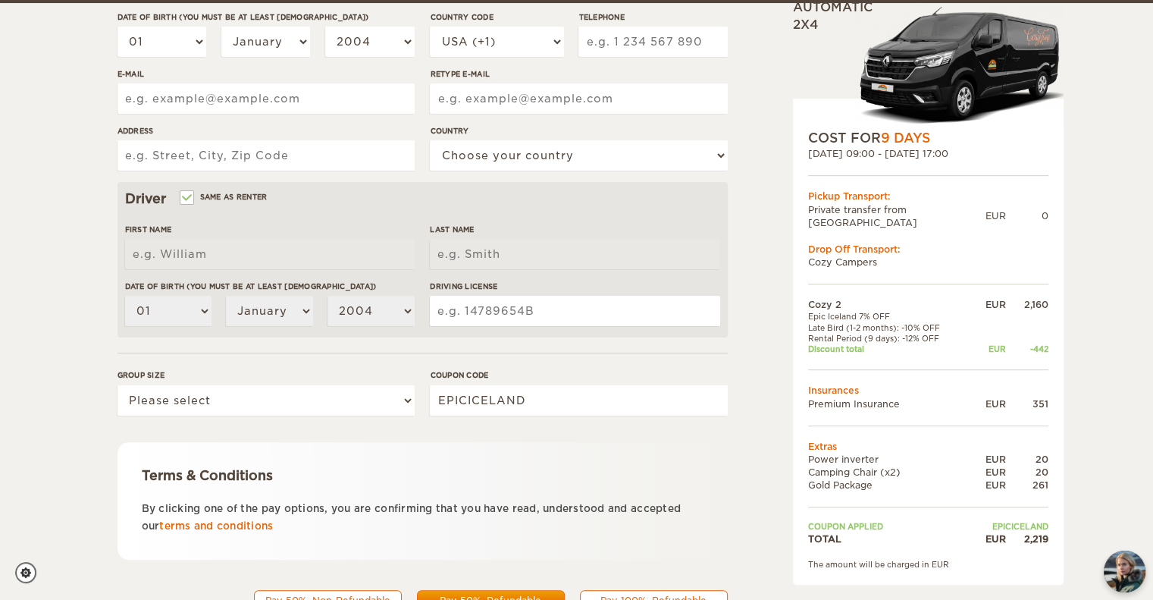
scroll to position [318, 0]
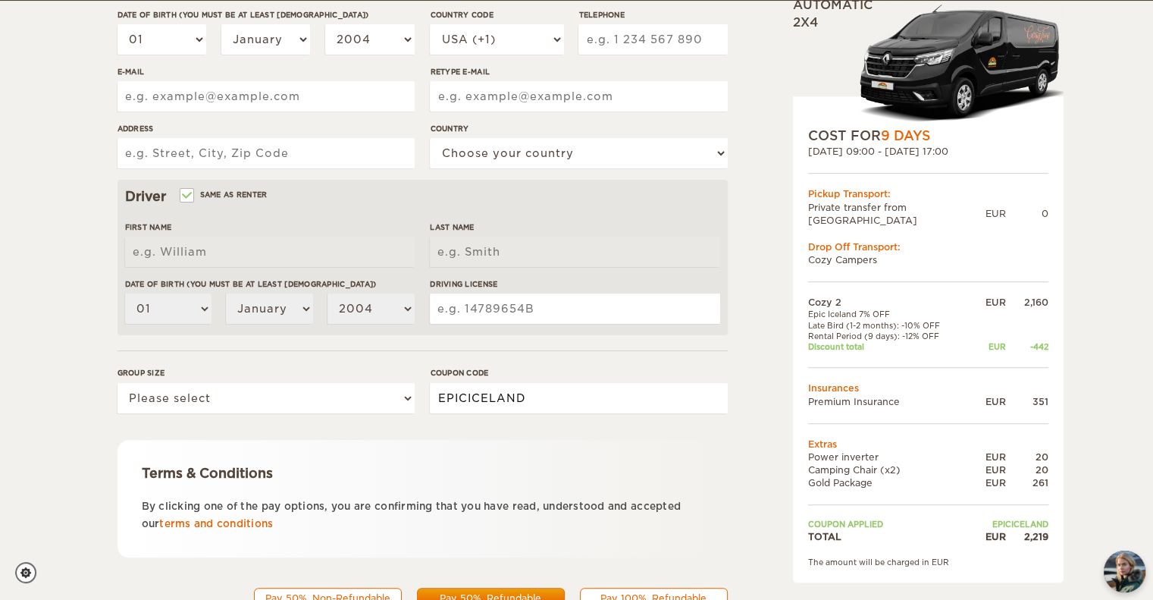
click at [491, 403] on input "EPICICELAND" at bounding box center [578, 398] width 297 height 30
type input "WINTER25"
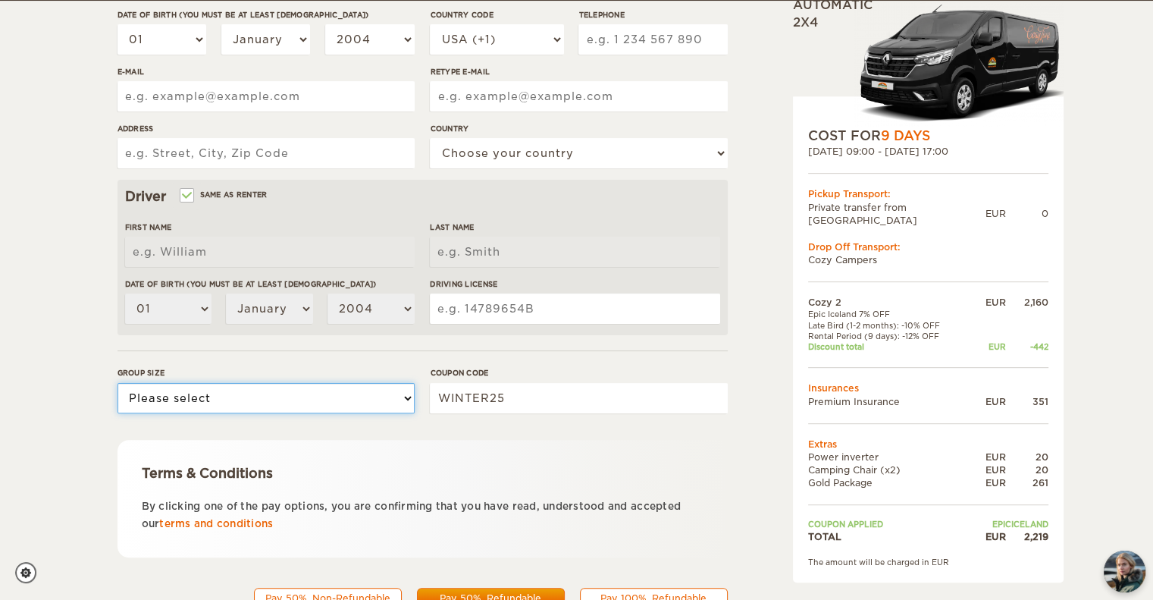
click at [393, 400] on select "Please select 1 2" at bounding box center [266, 398] width 297 height 30
select select "2"
click at [118, 383] on select "Please select 1 2" at bounding box center [266, 398] width 297 height 30
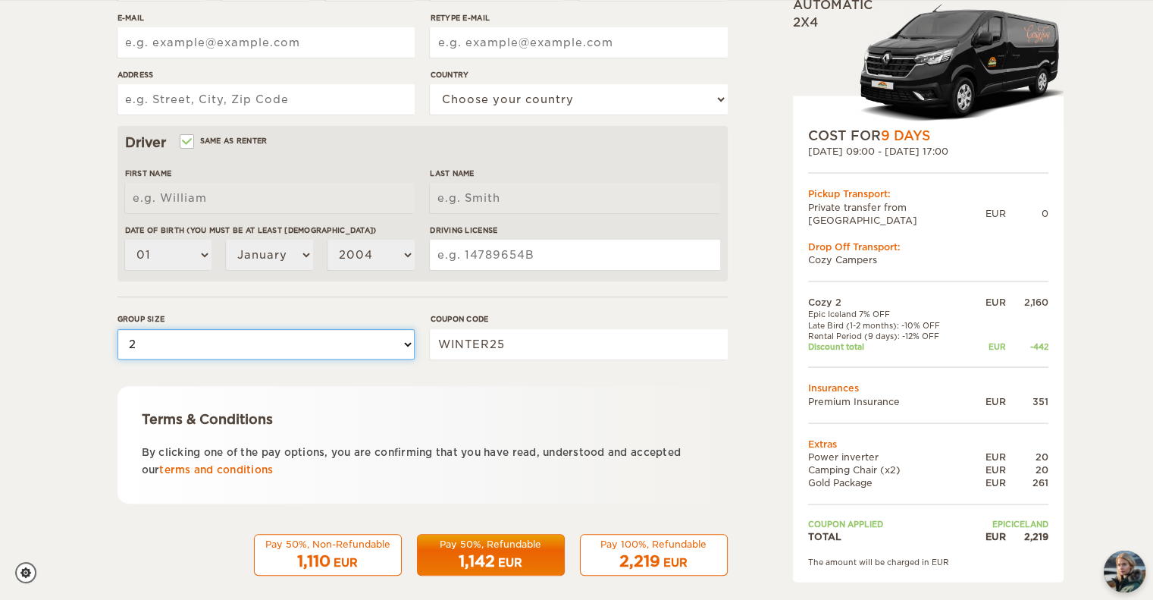
scroll to position [385, 0]
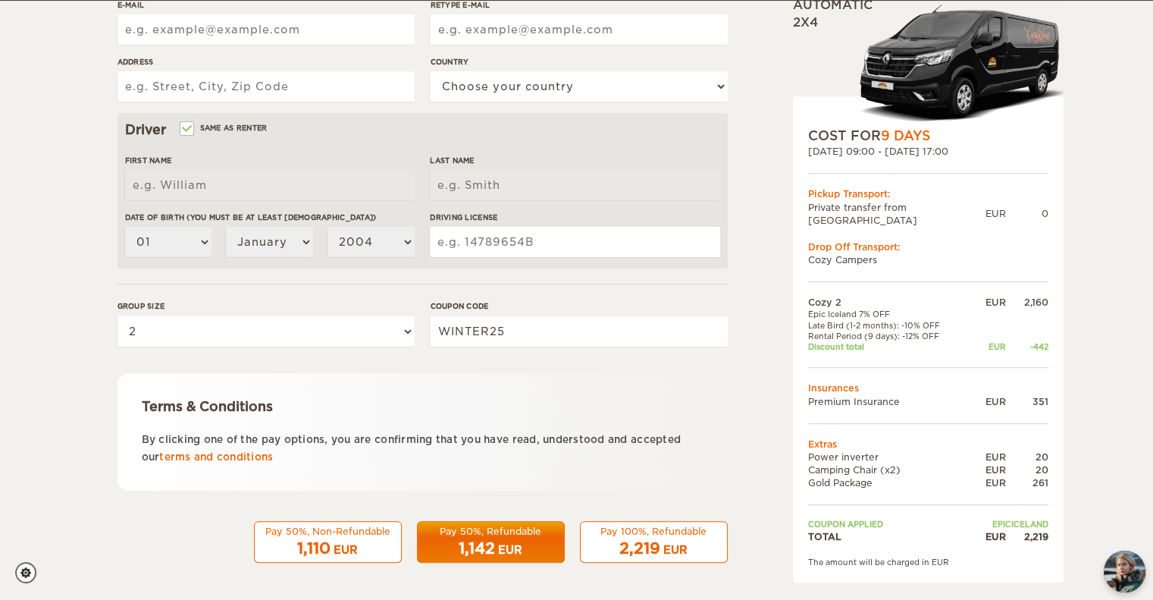
click at [482, 543] on span "1,142" at bounding box center [477, 548] width 36 height 18
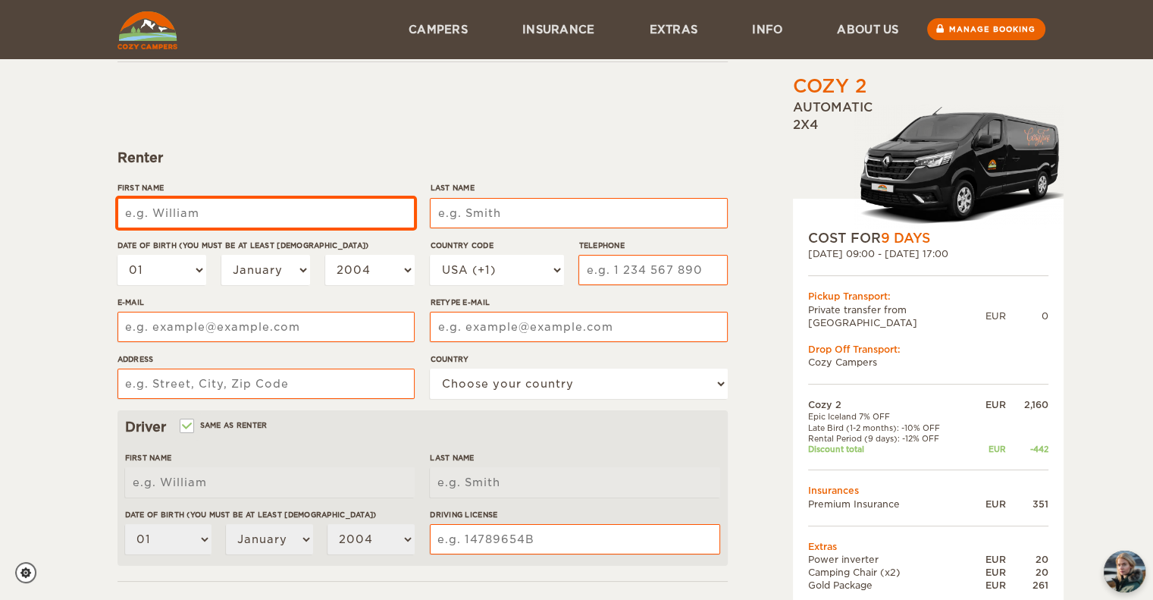
click at [341, 208] on input "First Name" at bounding box center [266, 213] width 297 height 30
type input "[PERSON_NAME]"
type input "Macias Hernandez"
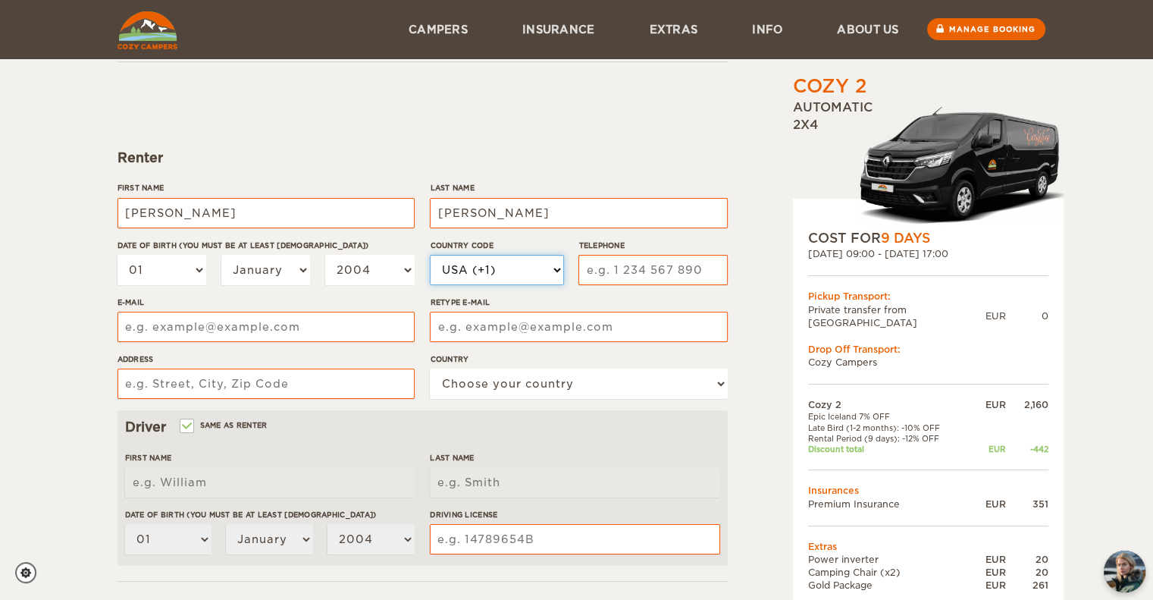
select select "52"
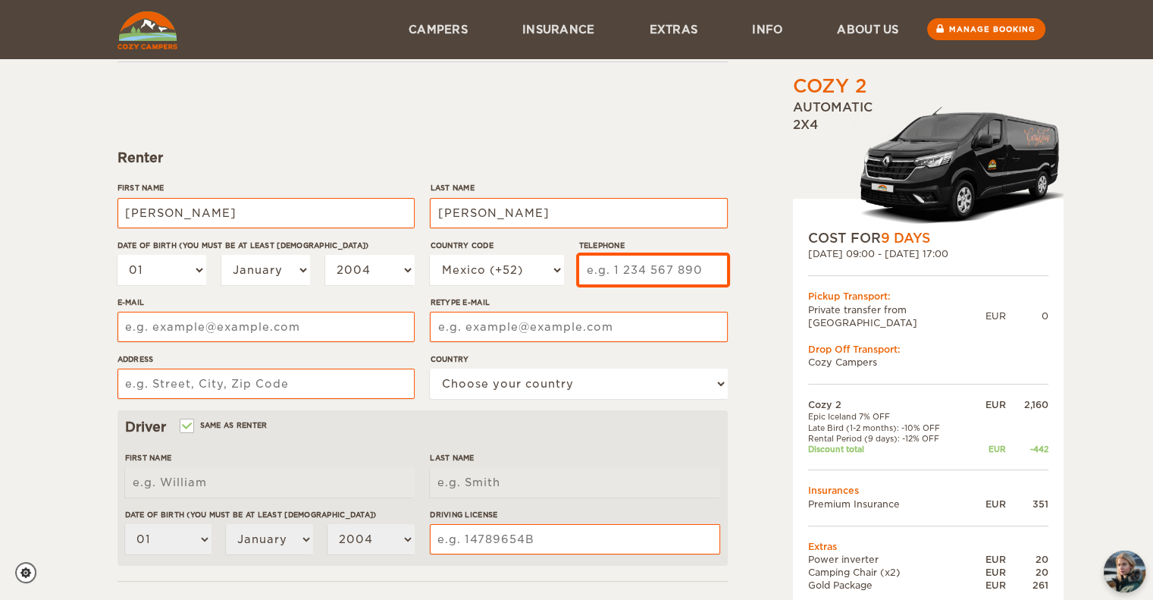
type input "5545257862"
type input "kratzinmacias@gmail.com"
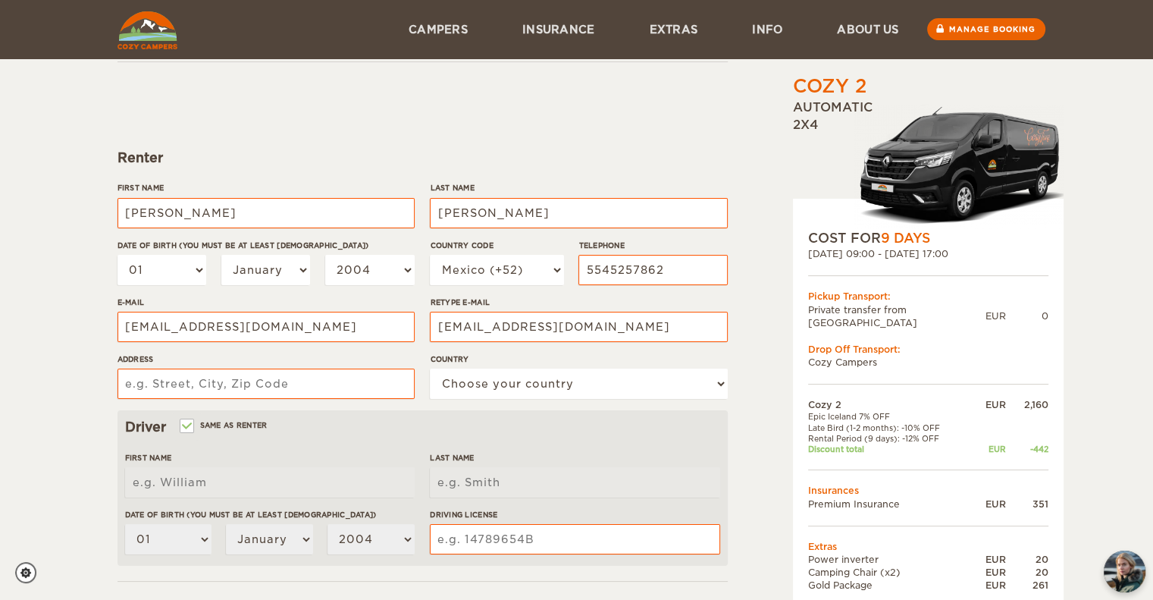
type input "Av Pacifico #350 Int. B404"
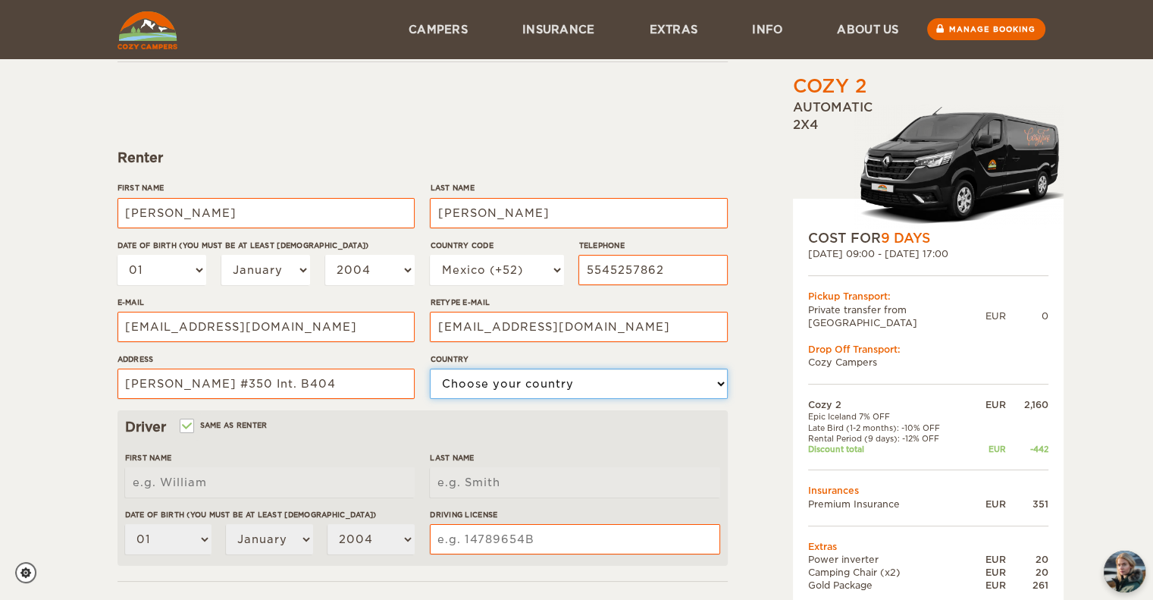
select select "133"
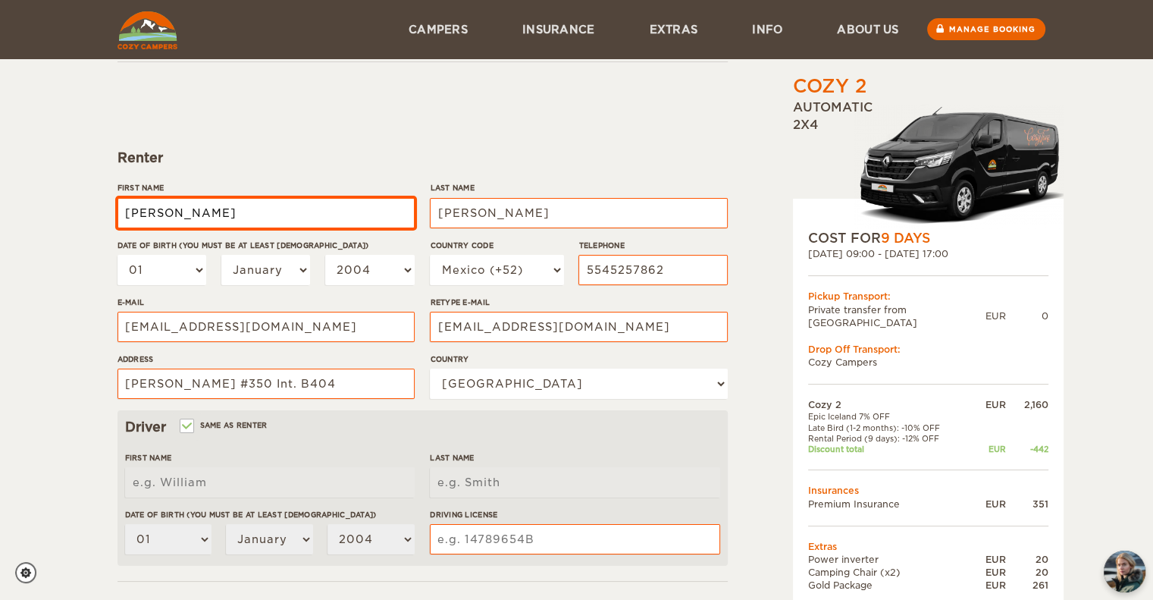
type input "Alejandro Cesar"
type input "Macias Hernandez"
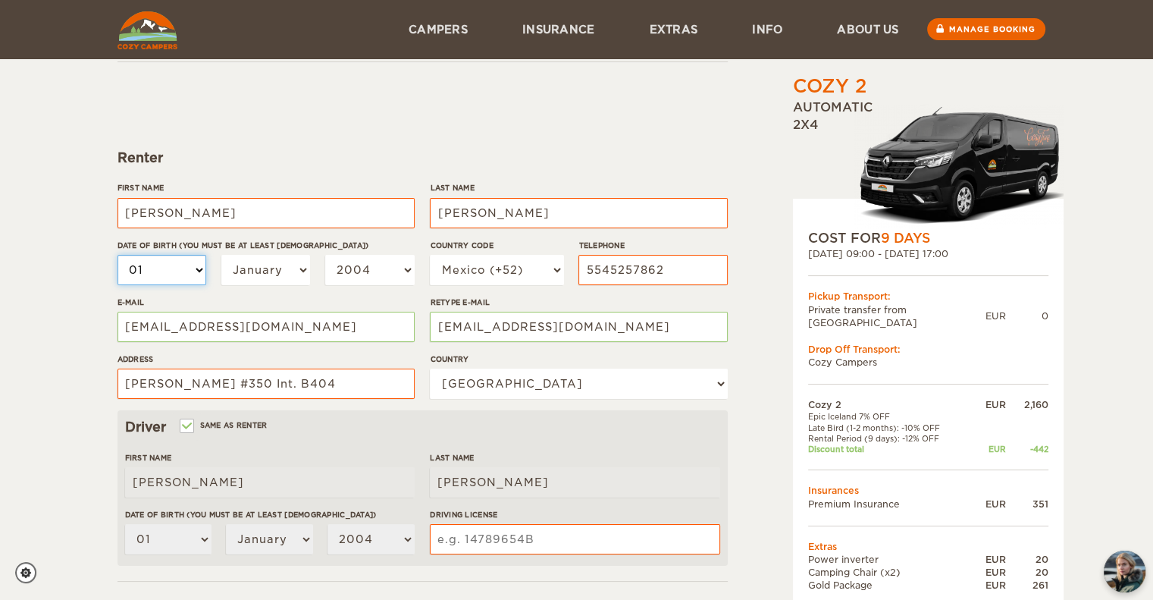
click at [169, 272] on select "01 02 03 04 05 06 07 08 09 10 11 12 13 14 15 16 17 18 19 20 21 22 23 24 25 26 2…" at bounding box center [162, 270] width 89 height 30
select select "28"
click at [118, 255] on select "01 02 03 04 05 06 07 08 09 10 11 12 13 14 15 16 17 18 19 20 21 22 23 24 25 26 2…" at bounding box center [162, 270] width 89 height 30
select select "28"
click at [270, 263] on select "January February March April May June July August September October November De…" at bounding box center [265, 270] width 89 height 30
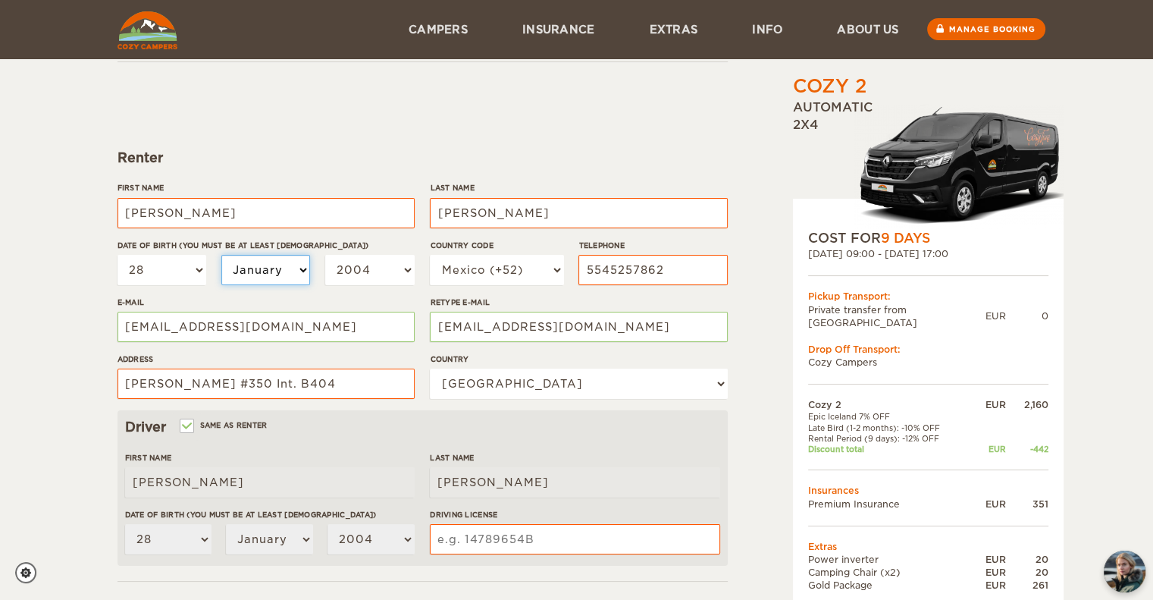
select select "04"
click at [221, 255] on select "January February March April May June July August September October November De…" at bounding box center [265, 270] width 89 height 30
select select "04"
click at [346, 281] on select "2004 2003 2002 2001 2000 1999 1998 1997 1996 1995 1994 1993 1992 1991 1990 1989…" at bounding box center [369, 270] width 89 height 30
select select "1990"
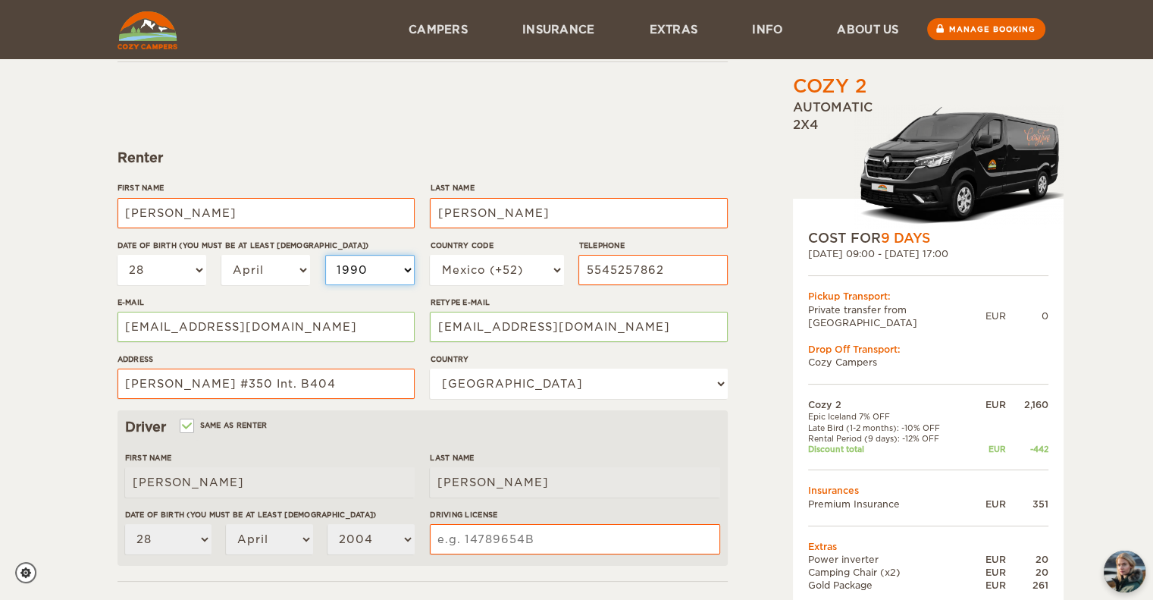
click at [325, 255] on select "2004 2003 2002 2001 2000 1999 1998 1997 1996 1995 1994 1993 1992 1991 1990 1989…" at bounding box center [369, 270] width 89 height 30
select select "1990"
click at [437, 153] on div "Renter" at bounding box center [423, 158] width 610 height 18
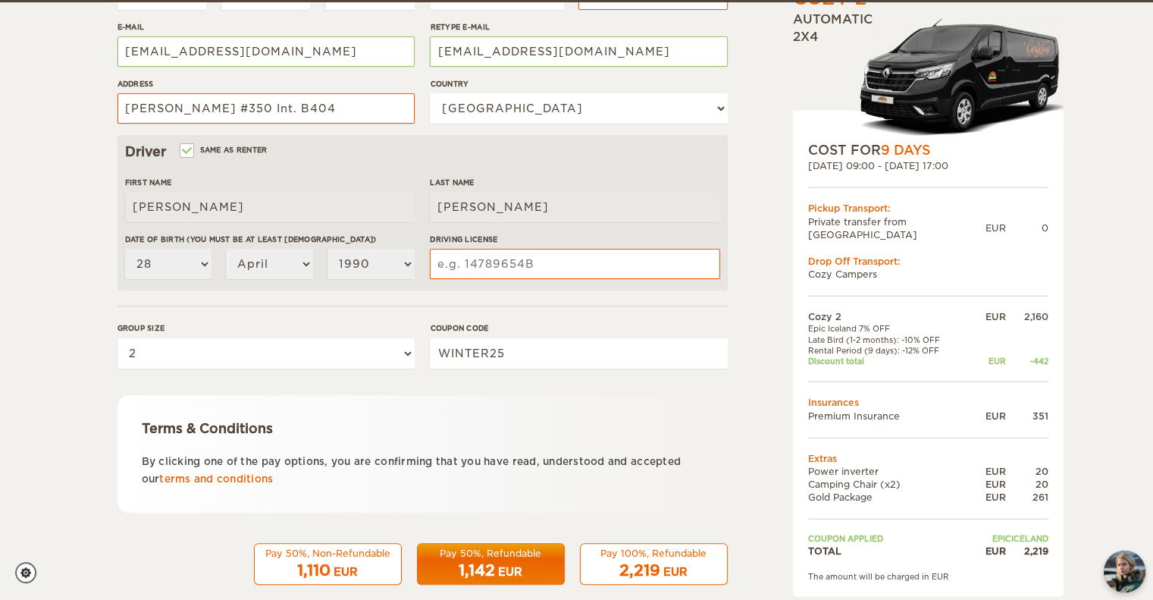
scroll to position [364, 0]
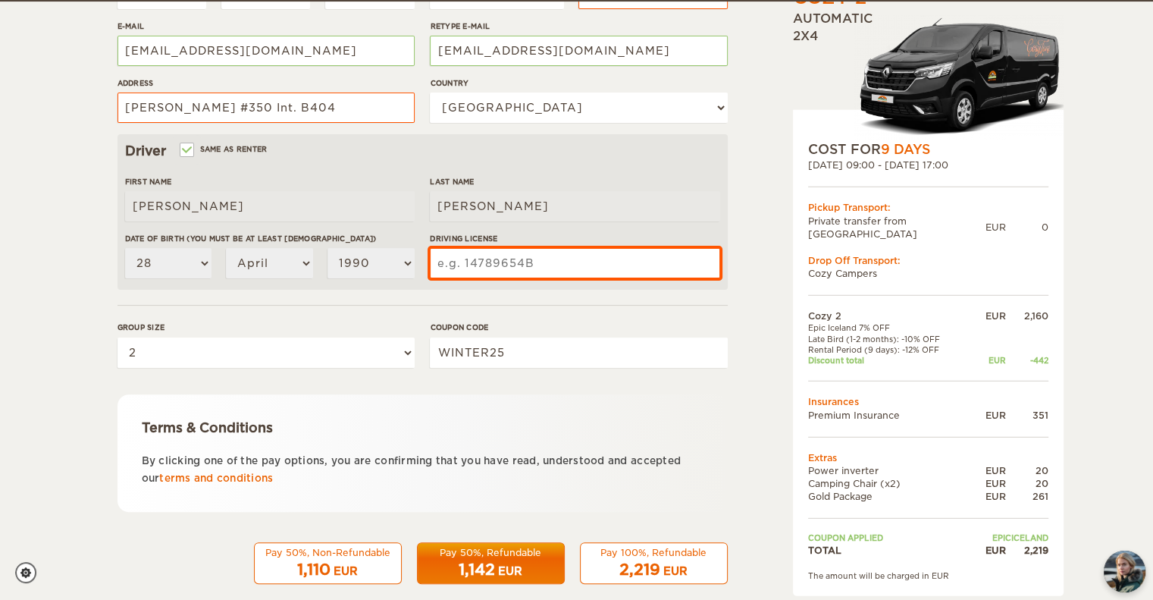
click at [488, 269] on input "Driving License" at bounding box center [575, 263] width 290 height 30
type input "Q287887-23"
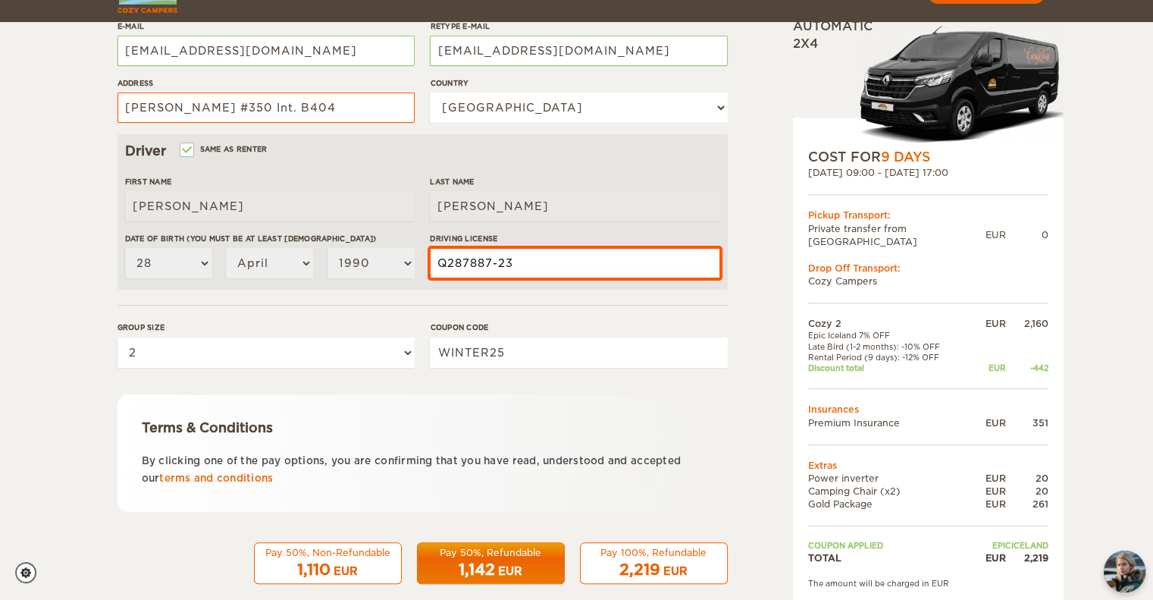
scroll to position [385, 0]
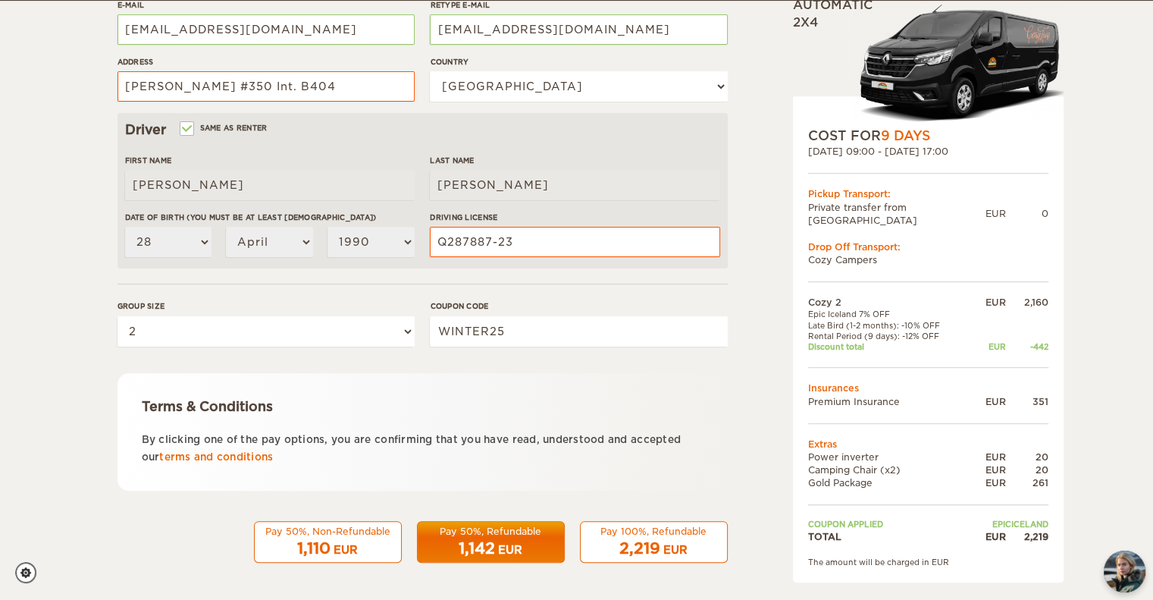
click at [616, 547] on div "2,219 EUR" at bounding box center [654, 549] width 128 height 22
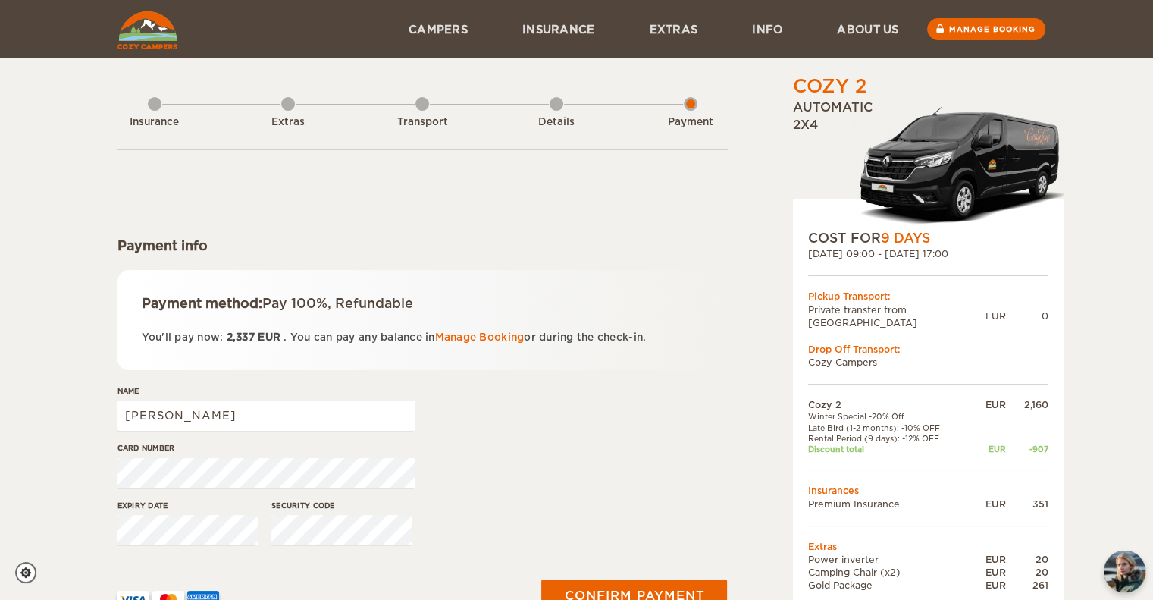
click at [152, 40] on img at bounding box center [148, 30] width 60 height 38
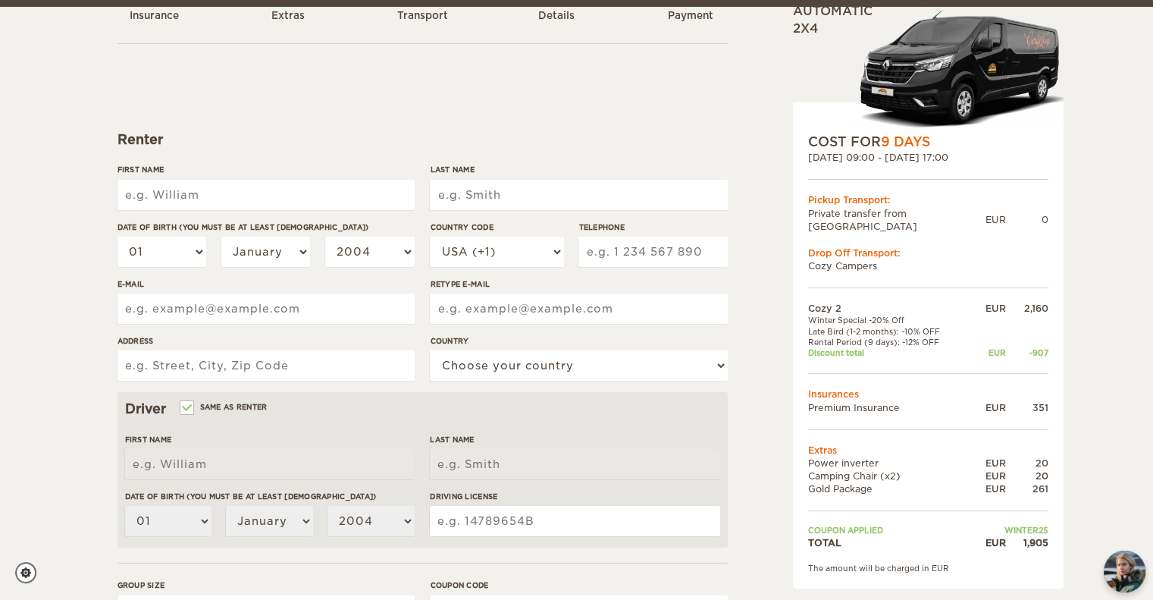
scroll to position [121, 0]
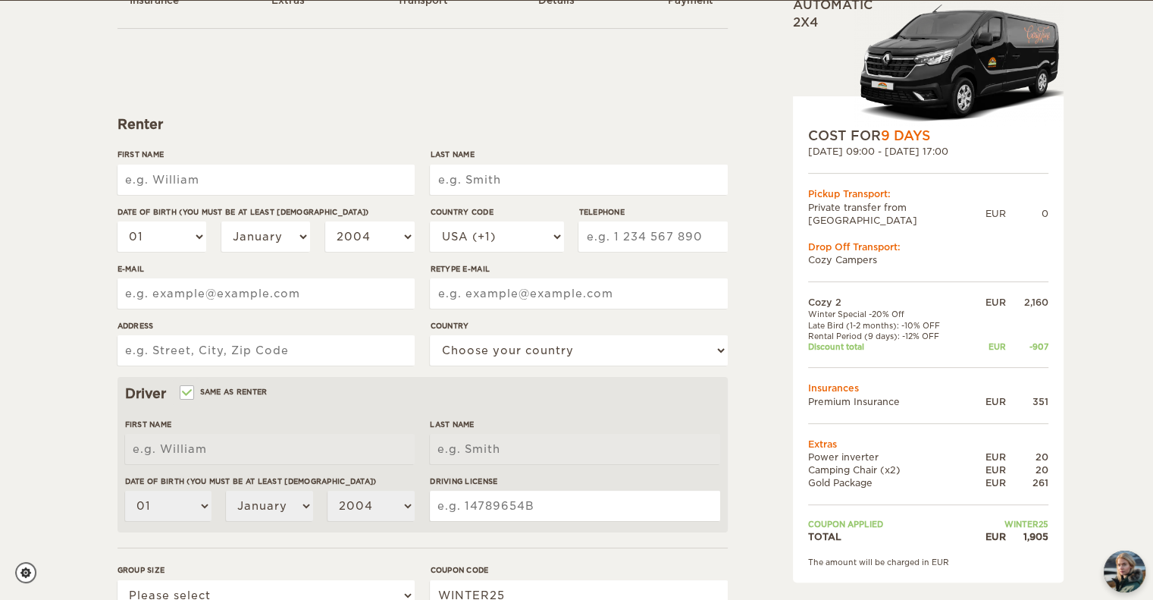
click at [245, 166] on input "First Name" at bounding box center [266, 180] width 297 height 30
type input "[PERSON_NAME]"
type input "Macias Hernandez"
select select "52"
type input "5545257862"
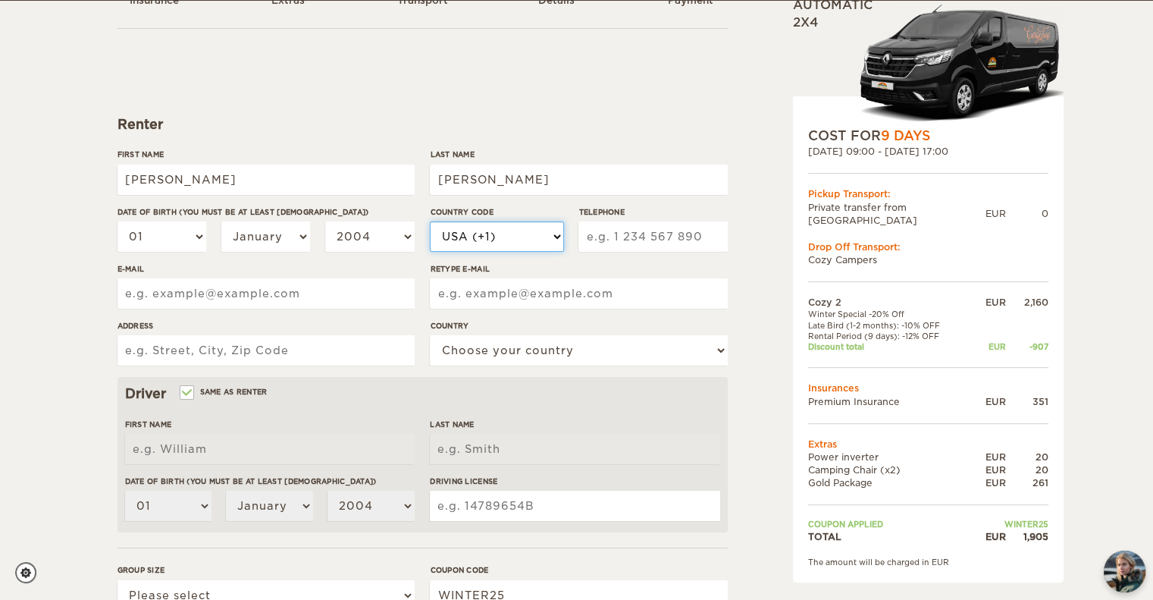
type input "kratzinmacias@gmail.com"
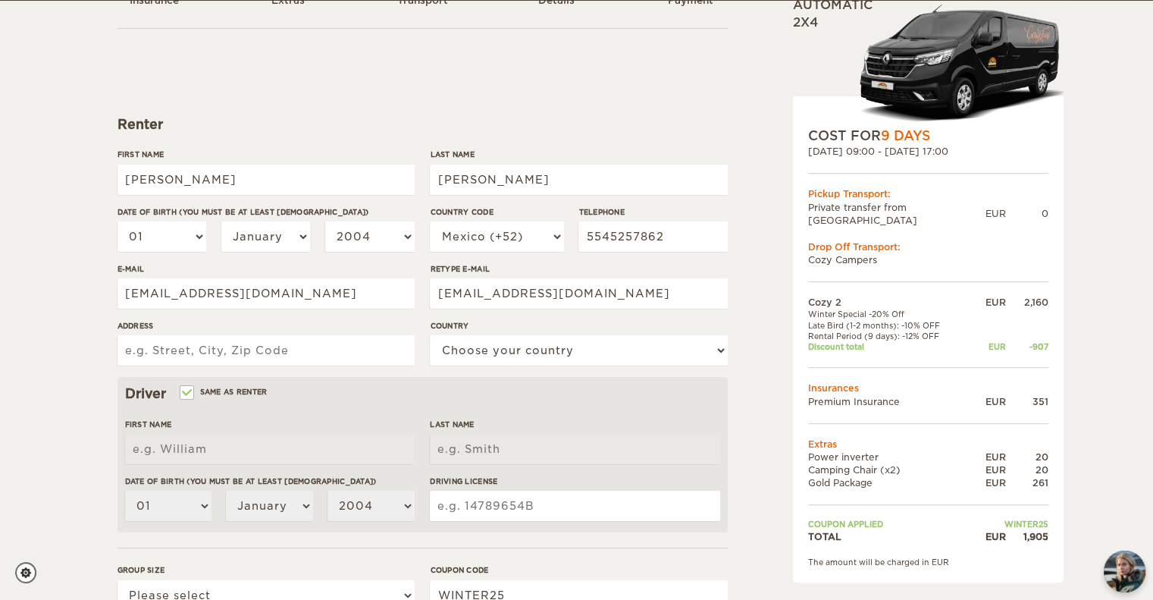
type input "Av Pacifico #350 Int. B404"
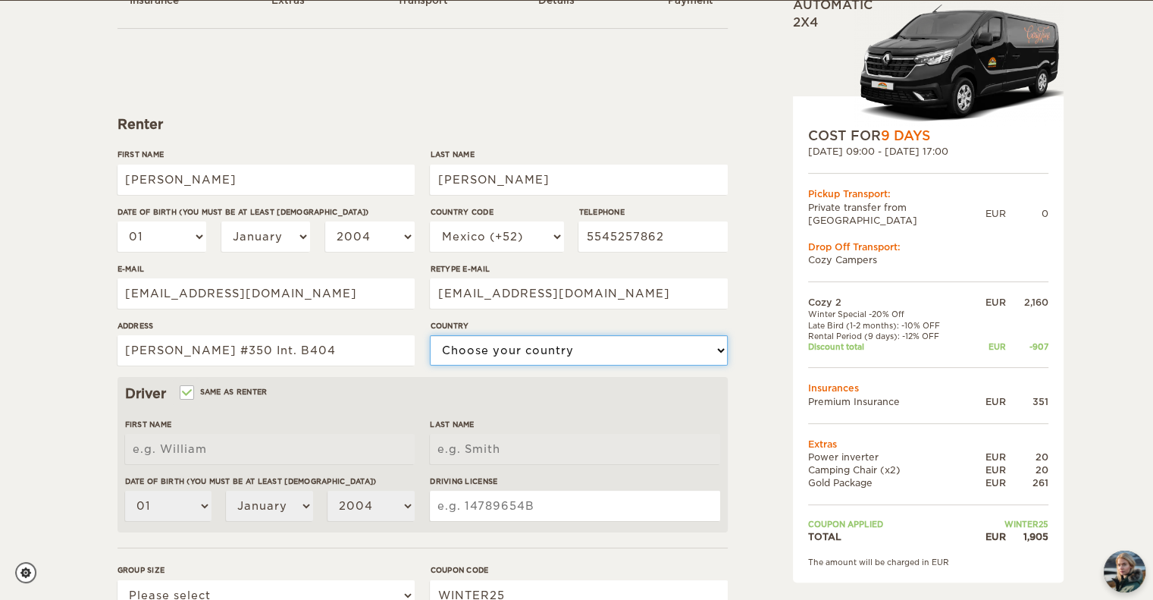
select select "133"
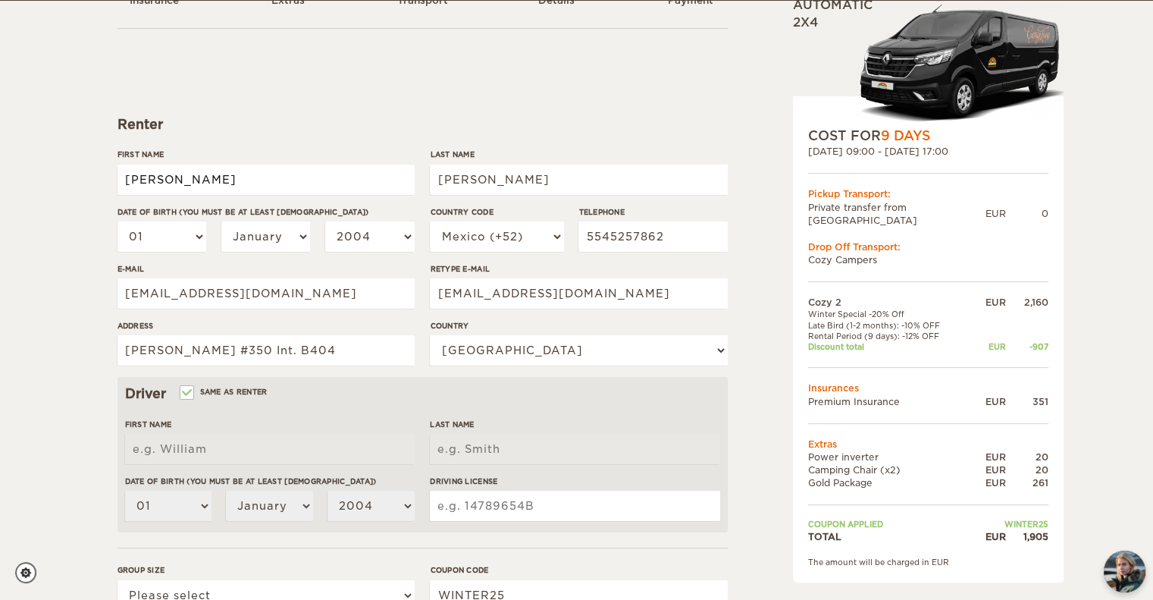
type input "Alejandro Cesar"
type input "Macias Hernandez"
click at [200, 235] on select "01 02 03 04 05 06 07 08 09 10 11 12 13 14 15 16 17 18 19 20 21 22 23 24 25 26 2…" at bounding box center [162, 236] width 89 height 30
select select "28"
click at [118, 221] on select "01 02 03 04 05 06 07 08 09 10 11 12 13 14 15 16 17 18 19 20 21 22 23 24 25 26 2…" at bounding box center [162, 236] width 89 height 30
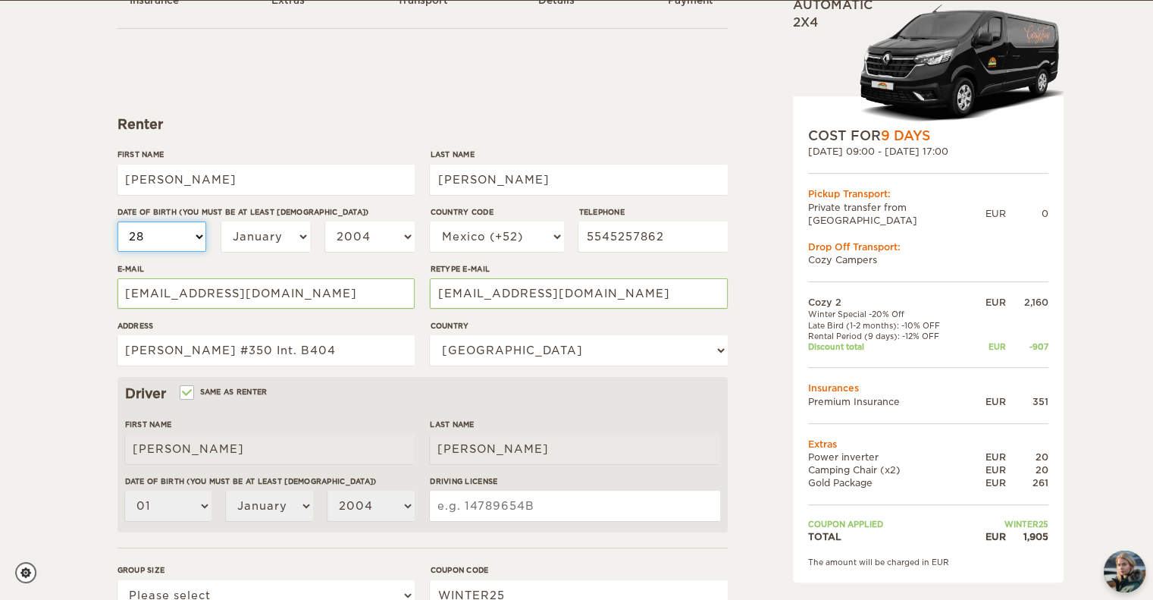
select select "28"
click at [281, 230] on select "January February March April May June July August September October November De…" at bounding box center [265, 236] width 89 height 30
select select "04"
click at [221, 221] on select "January February March April May June July August September October November De…" at bounding box center [265, 236] width 89 height 30
select select "04"
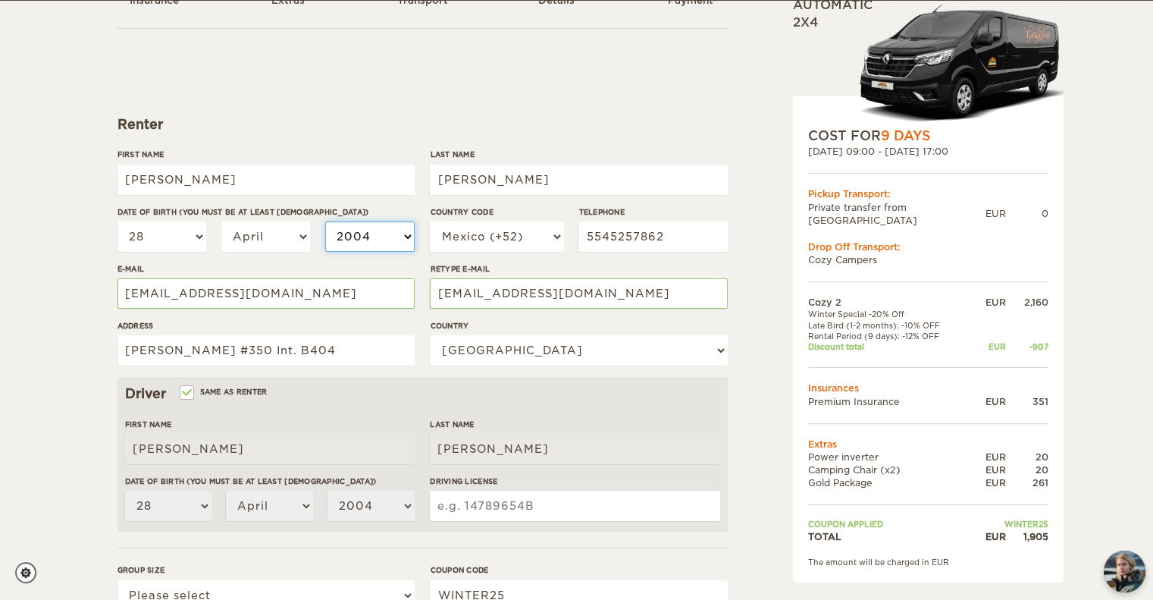
click at [380, 245] on select "2004 2003 2002 2001 2000 1999 1998 1997 1996 1995 1994 1993 1992 1991 1990 1989…" at bounding box center [369, 236] width 89 height 30
select select "1990"
click at [325, 221] on select "2004 2003 2002 2001 2000 1999 1998 1997 1996 1995 1994 1993 1992 1991 1990 1989…" at bounding box center [369, 236] width 89 height 30
select select "1990"
click at [482, 503] on input "Driving License" at bounding box center [575, 506] width 290 height 30
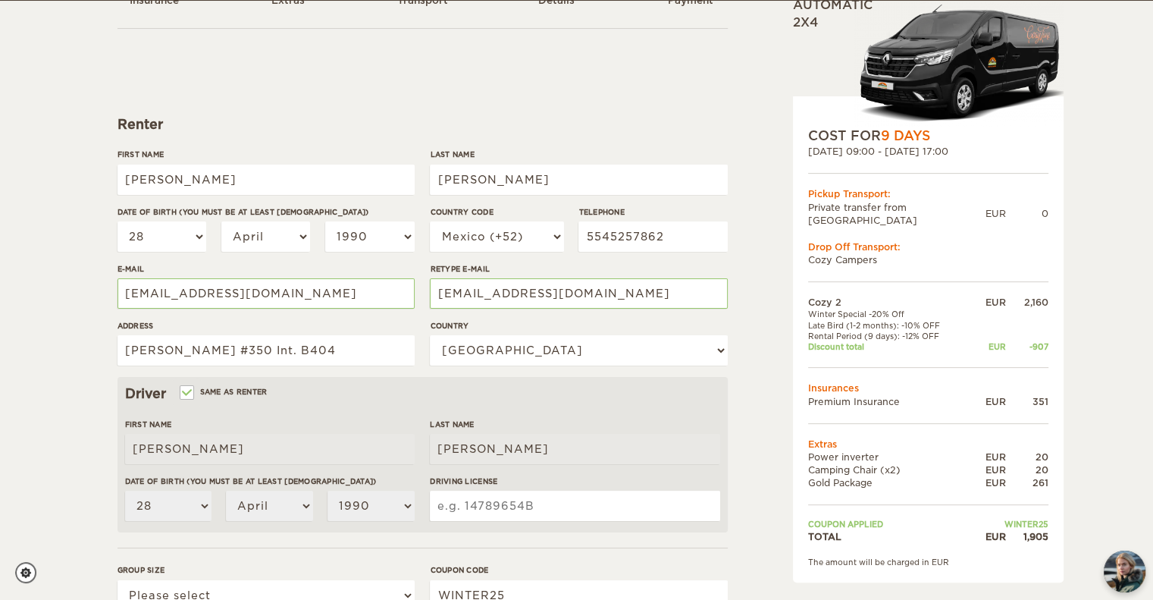
type input "Q287887-23"
click at [738, 287] on div "Cozy 2 Expand Collapse Total 1,905 EUR Automatic 2x4 COST FOR 9 Days 04. Oct 20…" at bounding box center [577, 400] width 919 height 897
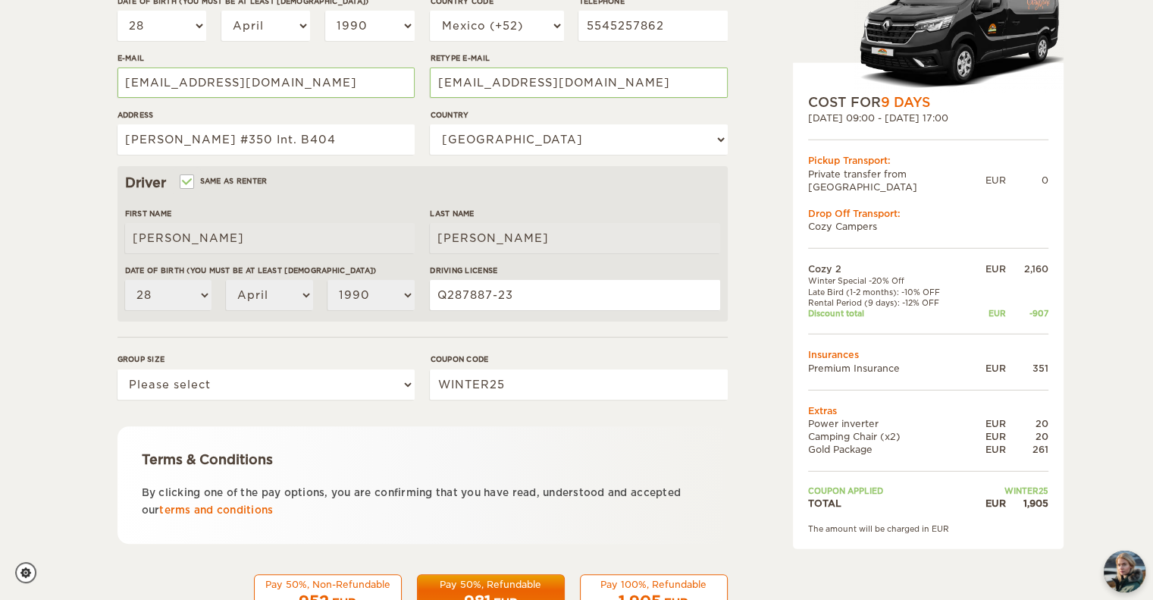
scroll to position [362, 0]
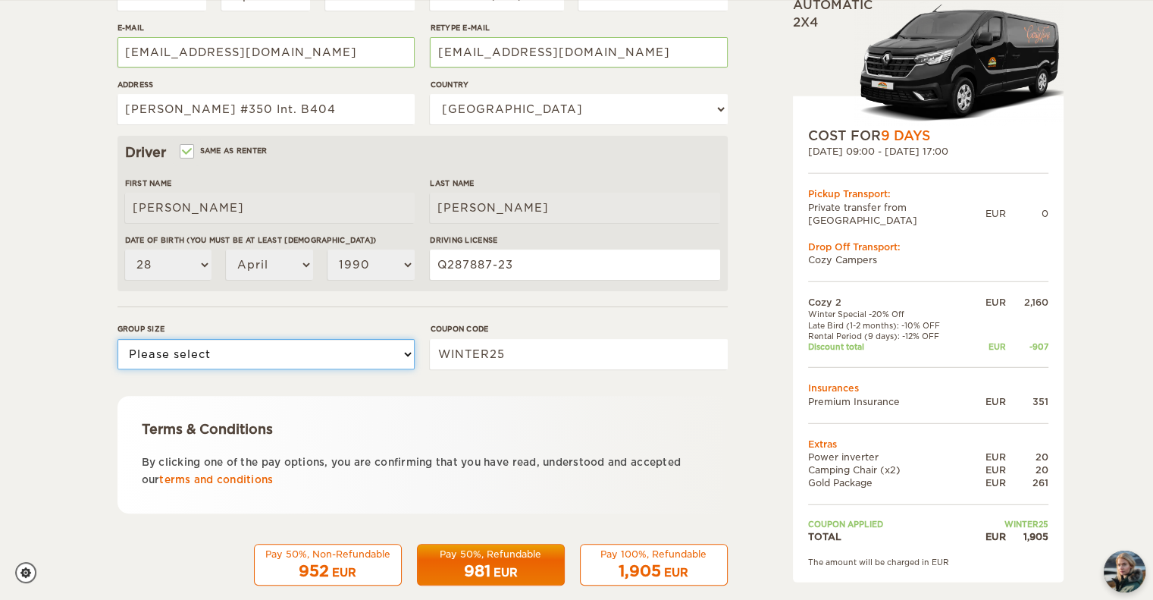
click at [346, 349] on select "Please select 1 2" at bounding box center [266, 354] width 297 height 30
select select "2"
click at [118, 339] on select "Please select 1 2" at bounding box center [266, 354] width 297 height 30
click at [473, 357] on input "WINTER25" at bounding box center [578, 354] width 297 height 30
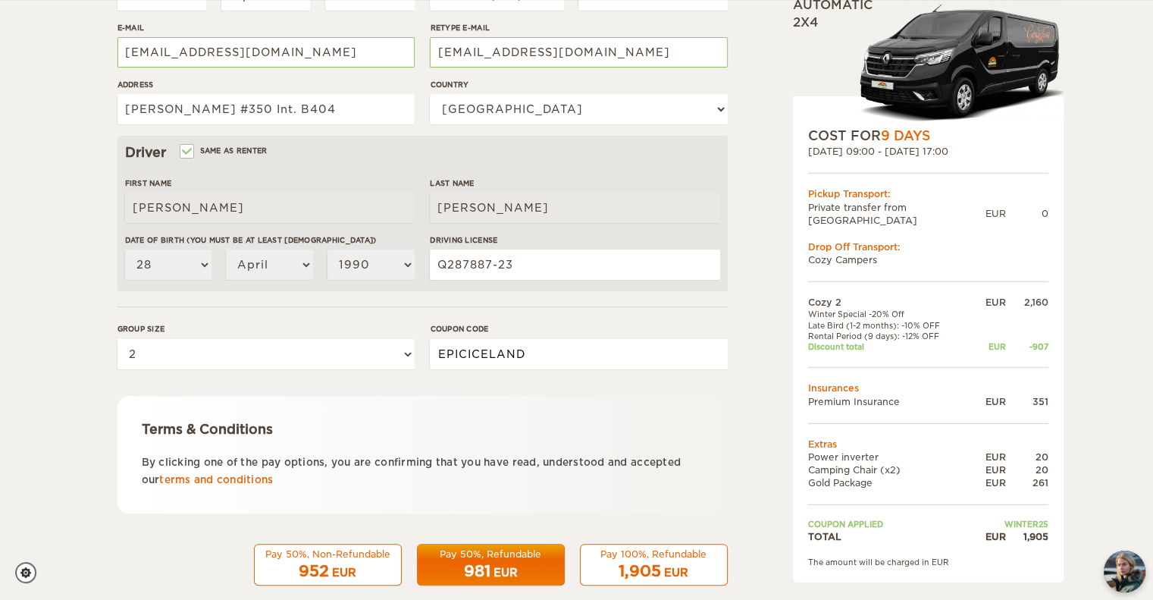
type input "EPICICELAND"
click at [676, 560] on div "1,905 EUR" at bounding box center [654, 571] width 128 height 22
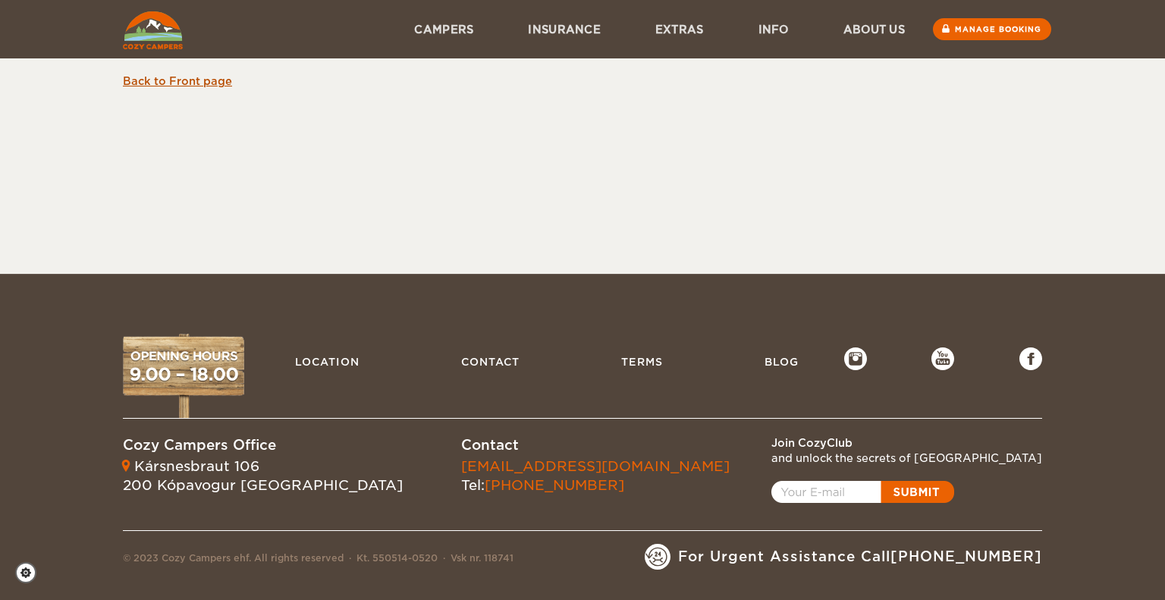
click at [184, 82] on link "Back to Front page" at bounding box center [177, 81] width 109 height 12
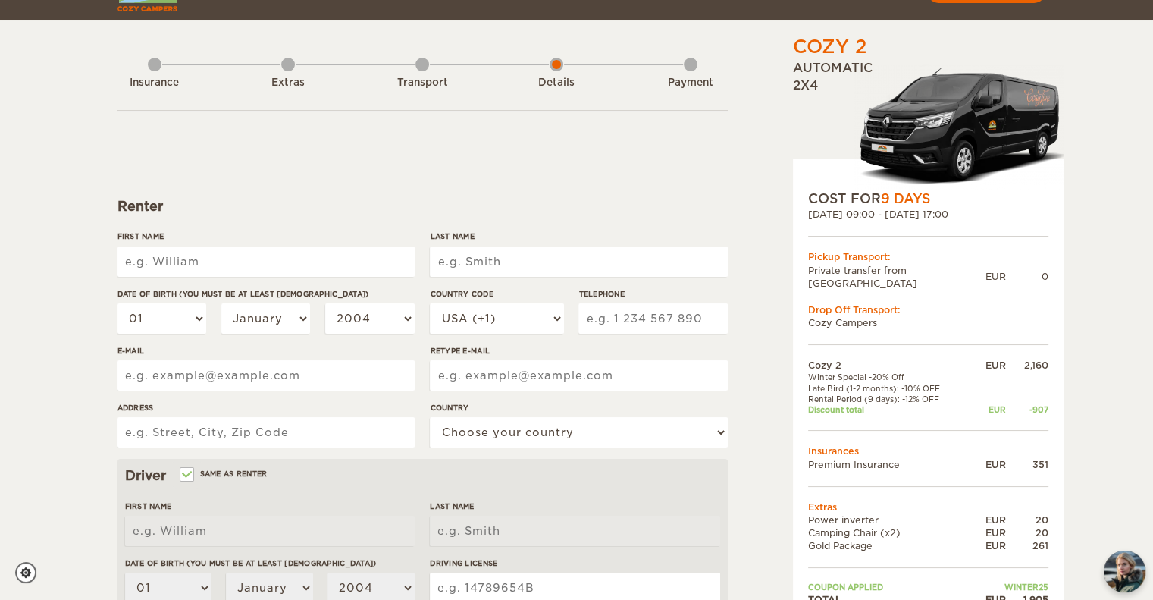
scroll to position [42, 0]
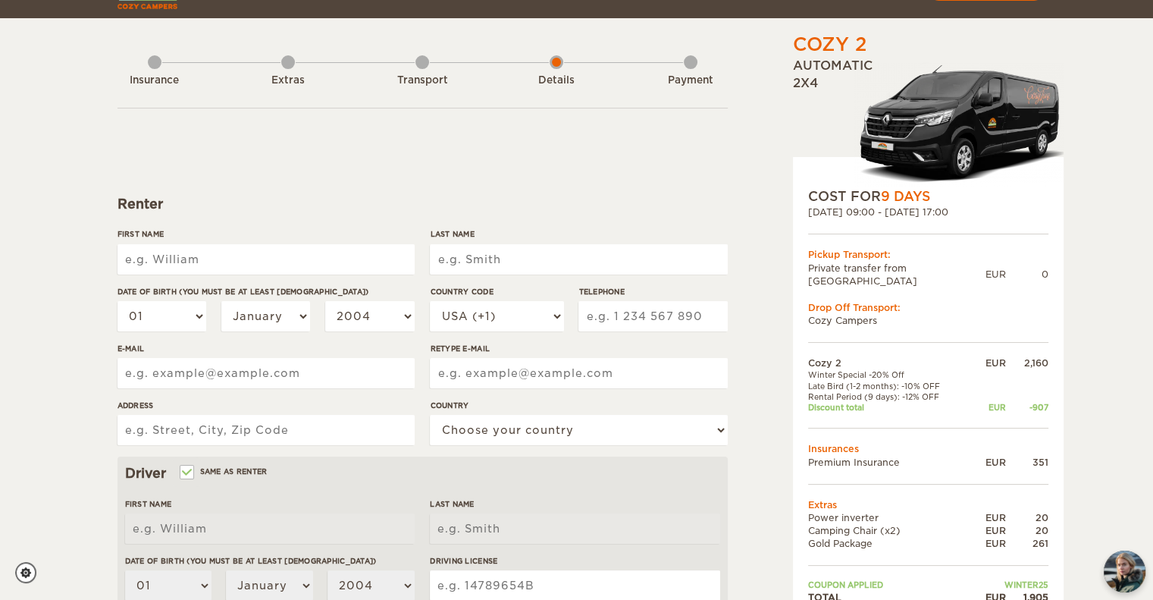
click at [299, 244] on input "First Name" at bounding box center [266, 259] width 297 height 30
type input "[PERSON_NAME]"
select select "52"
type input "5545257862"
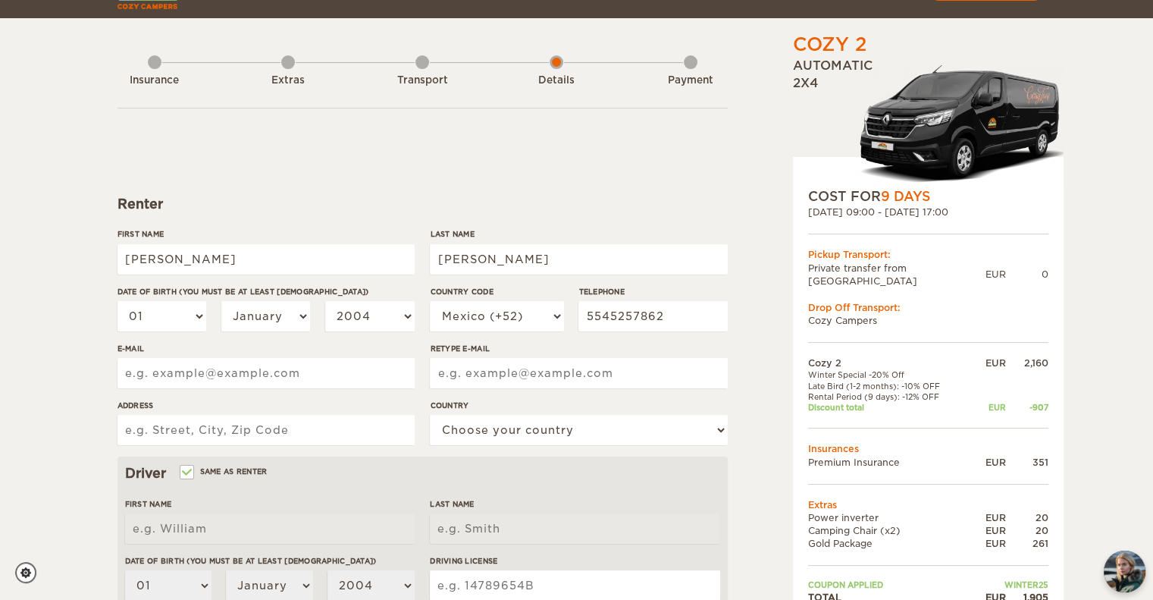
type input "kratzinmacias@gmail.com"
type input "Av Pacifico #350 Int. B404"
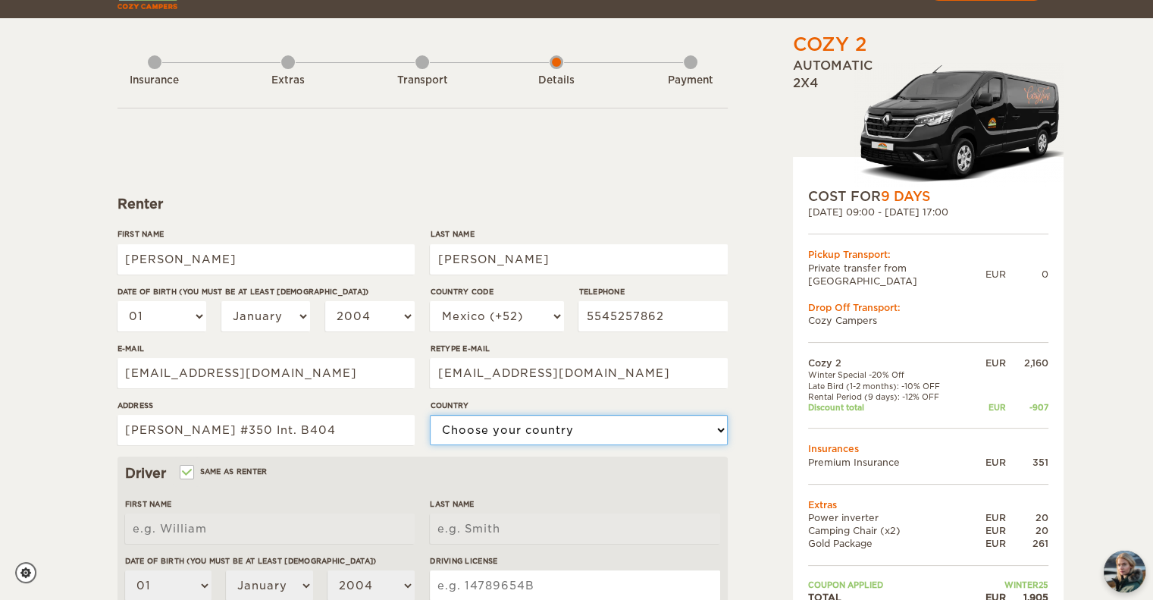
select select "133"
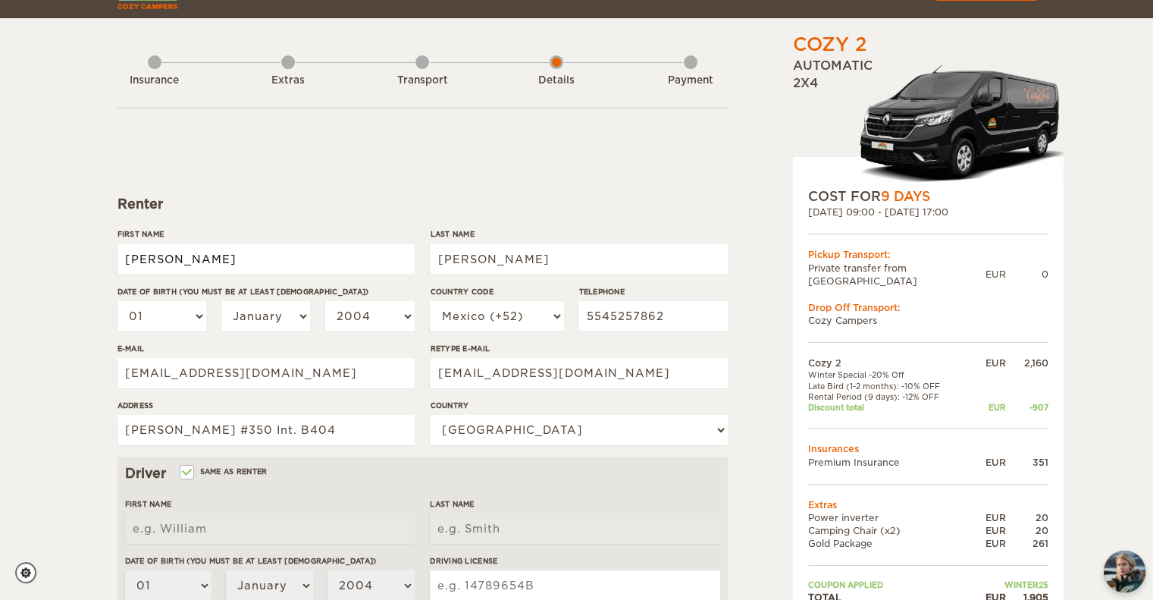
type input "[PERSON_NAME]"
type input "Macias Hernandez"
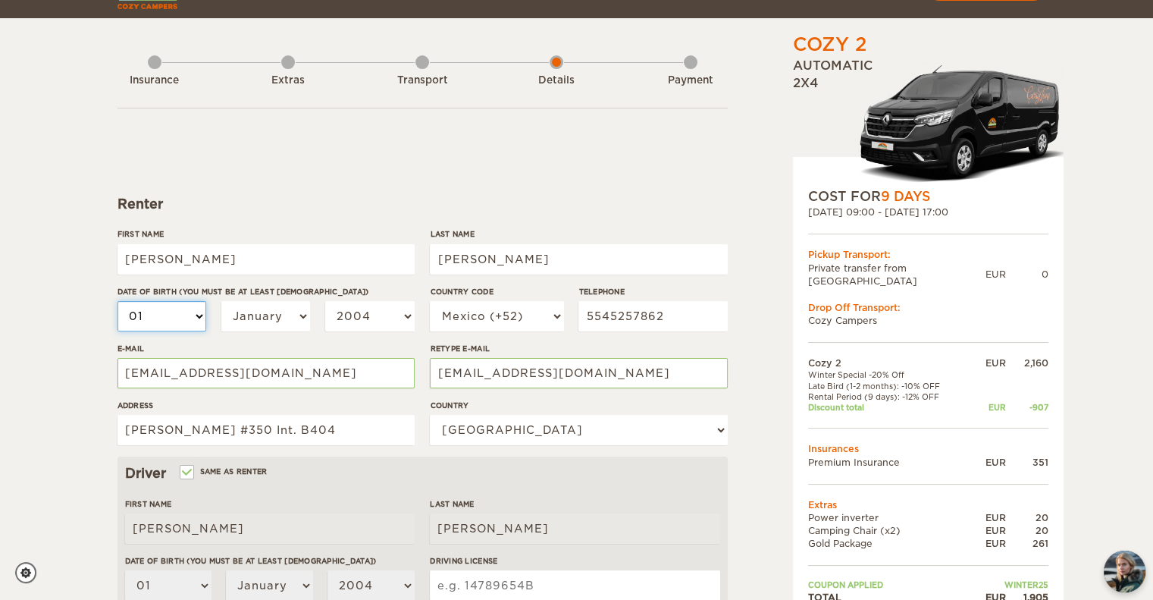
click at [190, 315] on select "01 02 03 04 05 06 07 08 09 10 11 12 13 14 15 16 17 18 19 20 21 22 23 24 25 26 2…" at bounding box center [162, 316] width 89 height 30
select select "28"
click at [118, 301] on select "01 02 03 04 05 06 07 08 09 10 11 12 13 14 15 16 17 18 19 20 21 22 23 24 25 26 2…" at bounding box center [162, 316] width 89 height 30
select select "28"
click at [267, 296] on label"] "Date of birth (You must be at least 20 years old)" at bounding box center [266, 291] width 297 height 11
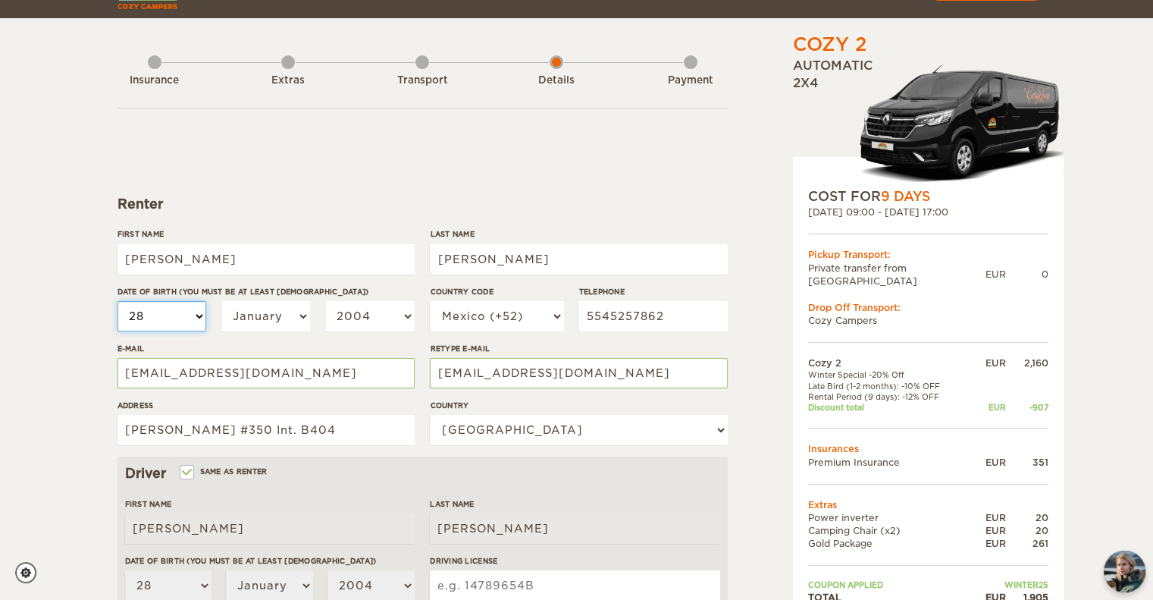
click at [207, 301] on select "01 02 03 04 05 06 07 08 09 10 11 12 13 14 15 16 17 18 19 20 21 22 23 24 25 26 2…" at bounding box center [162, 316] width 89 height 30
click at [271, 316] on select "January February March April May June July August September October November De…" at bounding box center [265, 316] width 89 height 30
select select "04"
click at [221, 301] on select "January February March April May June July August September October November De…" at bounding box center [265, 316] width 89 height 30
select select "04"
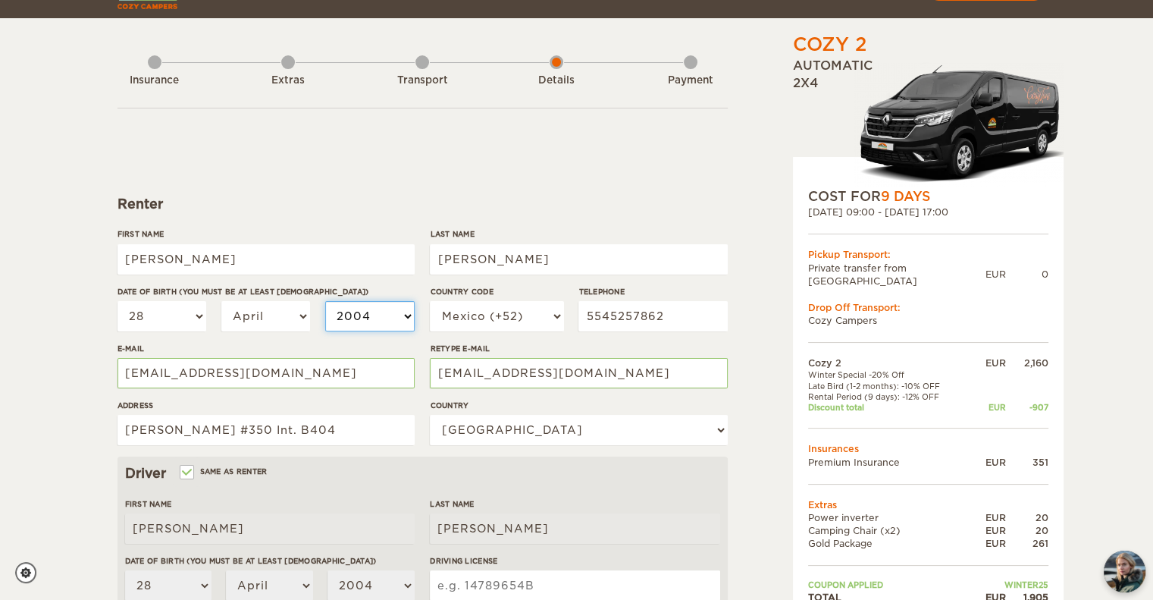
click at [374, 311] on select "2004 2003 2002 2001 2000 1999 1998 1997 1996 1995 1994 1993 1992 1991 1990 1989…" at bounding box center [369, 316] width 89 height 30
select select "1990"
click at [325, 301] on select "2004 2003 2002 2001 2000 1999 1998 1997 1996 1995 1994 1993 1992 1991 1990 1989…" at bounding box center [369, 316] width 89 height 30
select select "1990"
click at [353, 205] on div "Renter" at bounding box center [423, 204] width 610 height 18
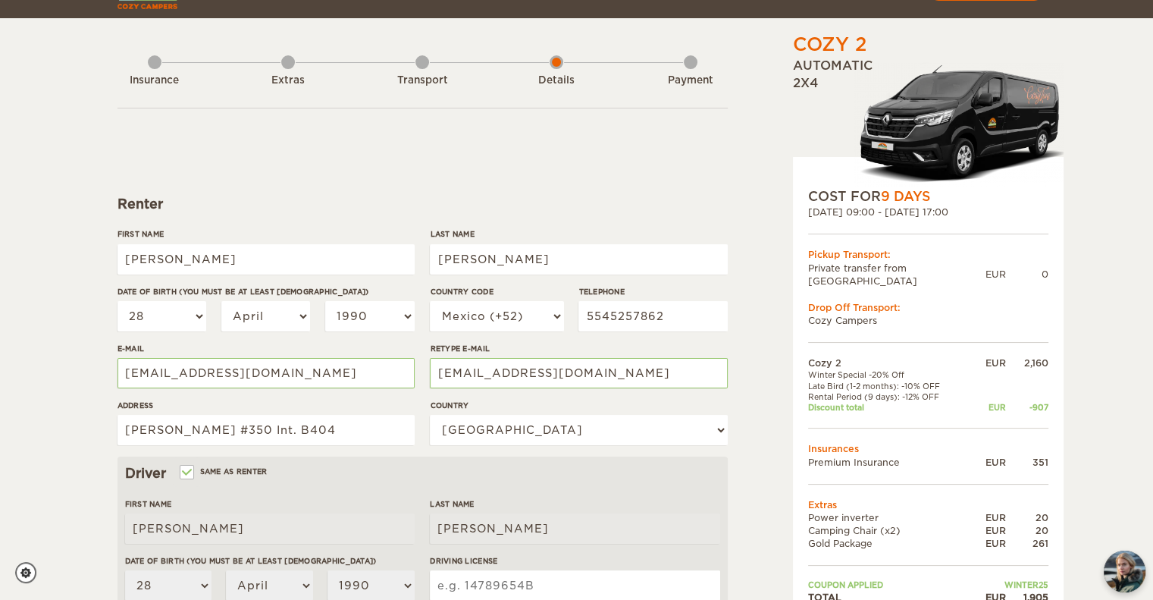
click at [652, 177] on form "Renter First Name Alejandro Cesar Last Name Macias Hernandez Date of birth (You…" at bounding box center [423, 507] width 610 height 798
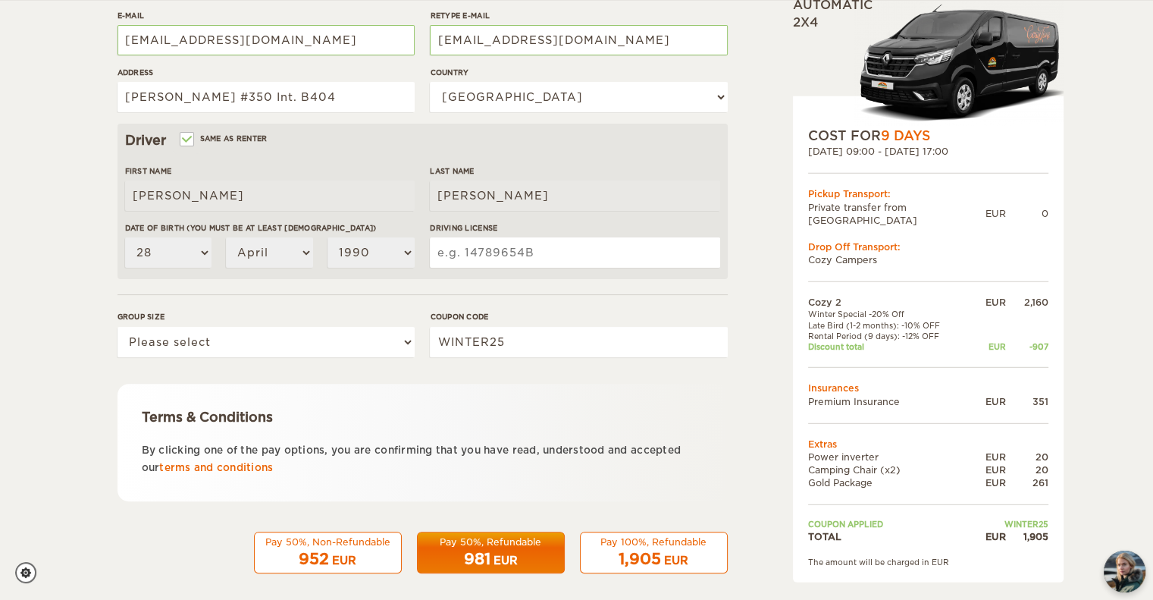
scroll to position [385, 0]
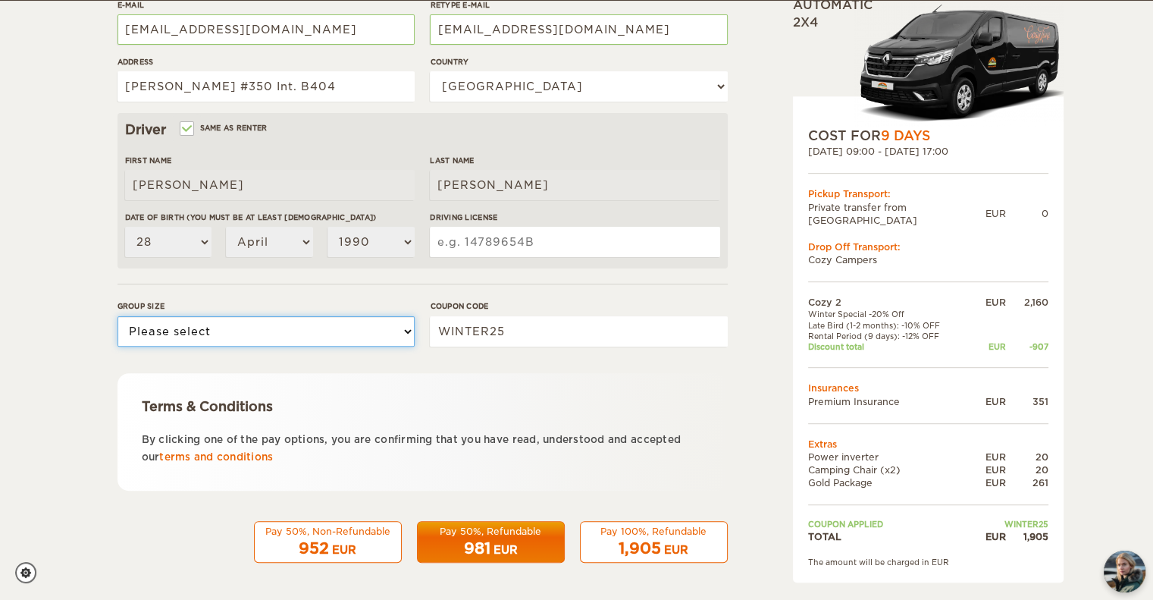
click at [356, 341] on select "Please select 1 2" at bounding box center [266, 331] width 297 height 30
select select "2"
click at [118, 316] on select "Please select 1 2" at bounding box center [266, 331] width 297 height 30
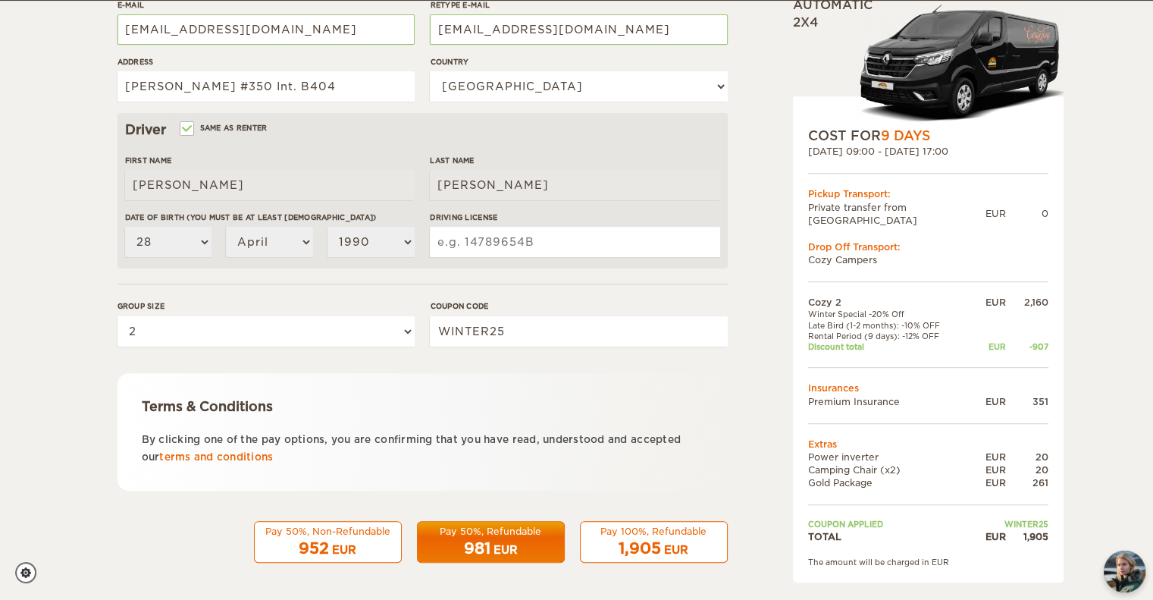
click at [510, 240] on input "Driving License" at bounding box center [575, 242] width 290 height 30
type input "Q287887-23"
click at [669, 506] on form "Renter First Name Alejandro Cesar Last Name Macias Hernandez Date of birth (You…" at bounding box center [423, 163] width 610 height 798
click at [682, 538] on div "1,905 EUR" at bounding box center [654, 549] width 128 height 22
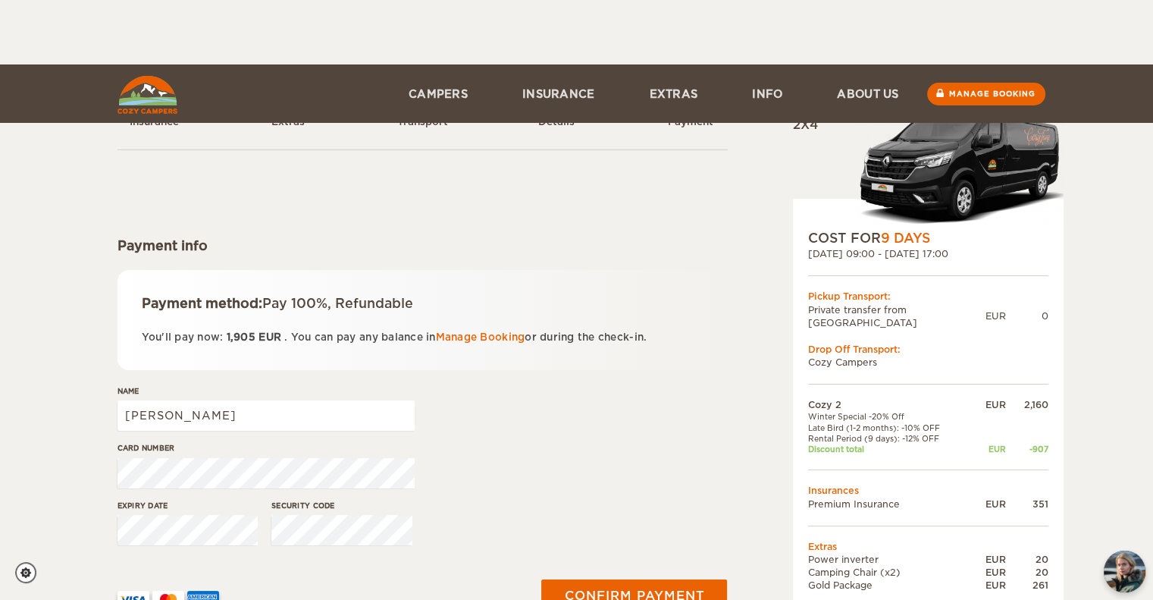
scroll to position [133, 0]
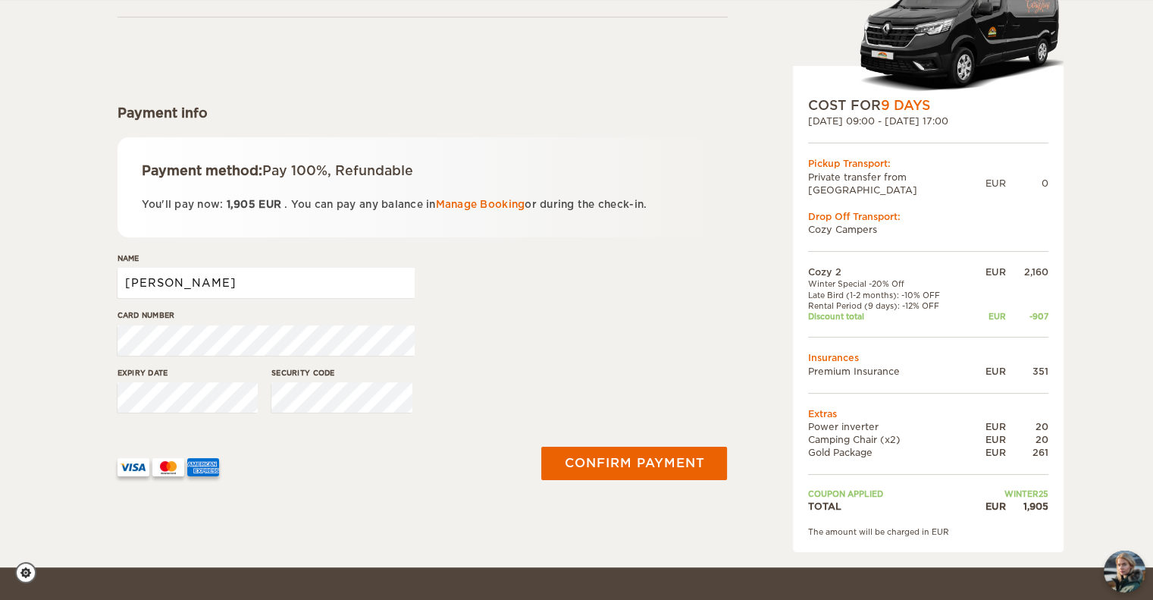
click at [251, 280] on input "[PERSON_NAME]" at bounding box center [266, 283] width 297 height 30
type input "[PERSON_NAME] [PERSON_NAME]"
click at [525, 324] on div "Card number" at bounding box center [423, 337] width 610 height 57
click at [488, 389] on div "Expiry date Security code" at bounding box center [423, 395] width 610 height 57
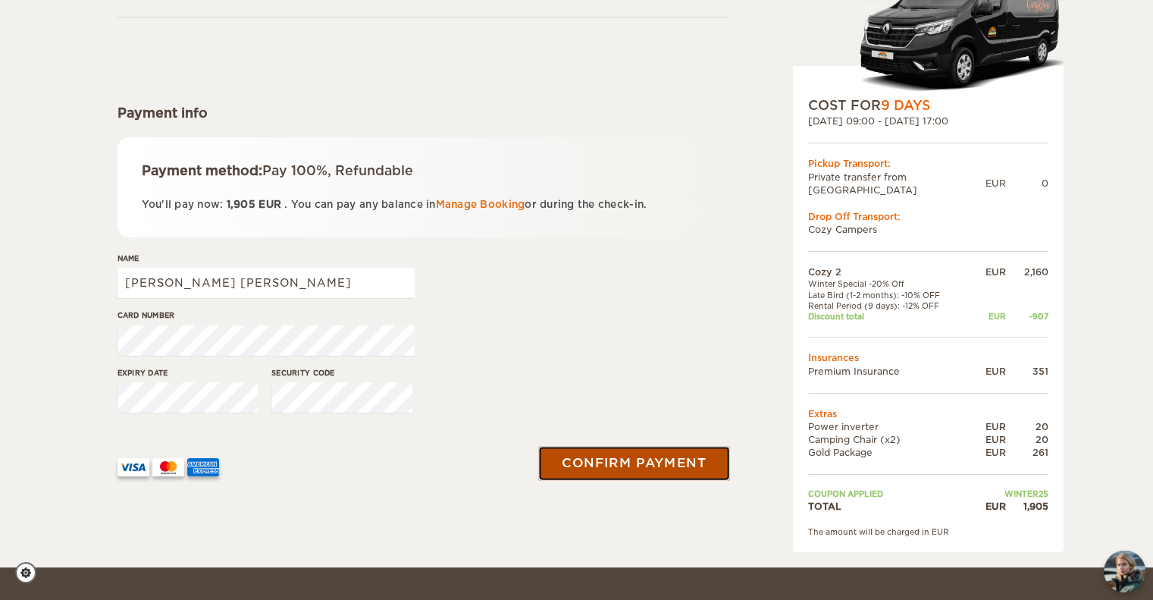
click at [698, 466] on button "Confirm payment" at bounding box center [634, 463] width 191 height 34
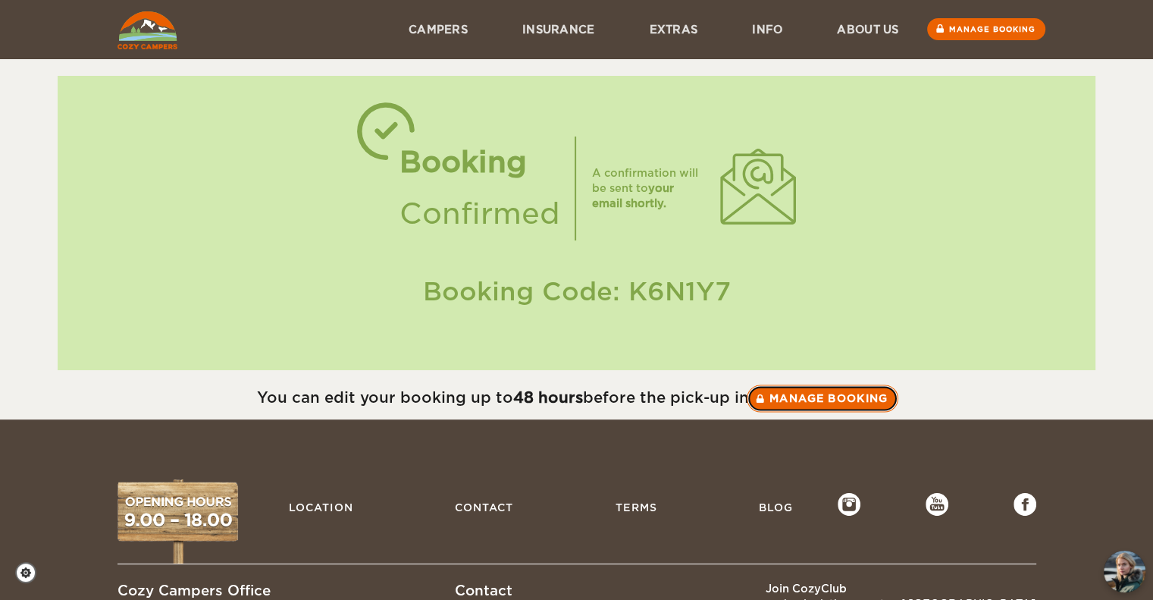
click at [836, 399] on link "Manage booking" at bounding box center [823, 397] width 152 height 27
